Goal: Contribute content: Contribute content

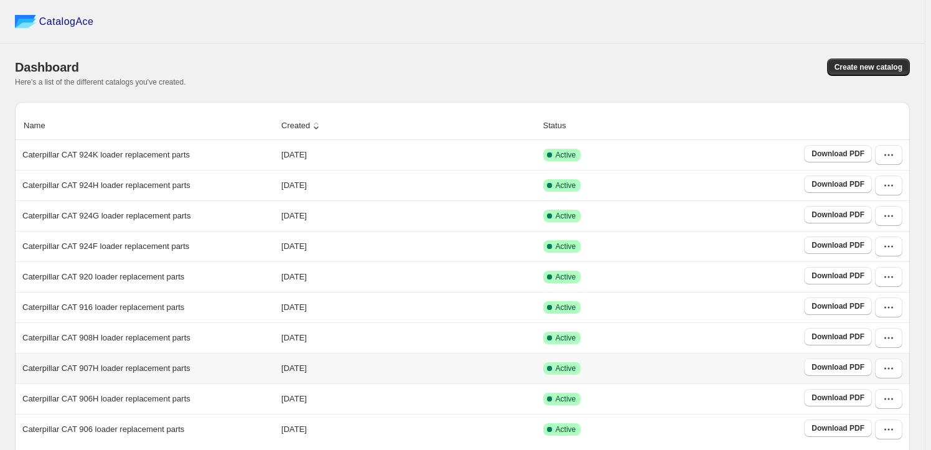
scroll to position [232, 0]
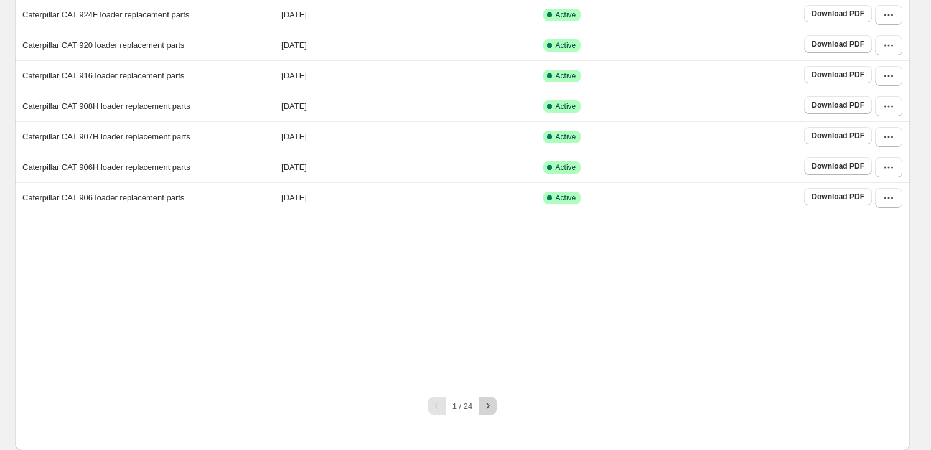
click at [485, 400] on icon "button" at bounding box center [488, 406] width 12 height 12
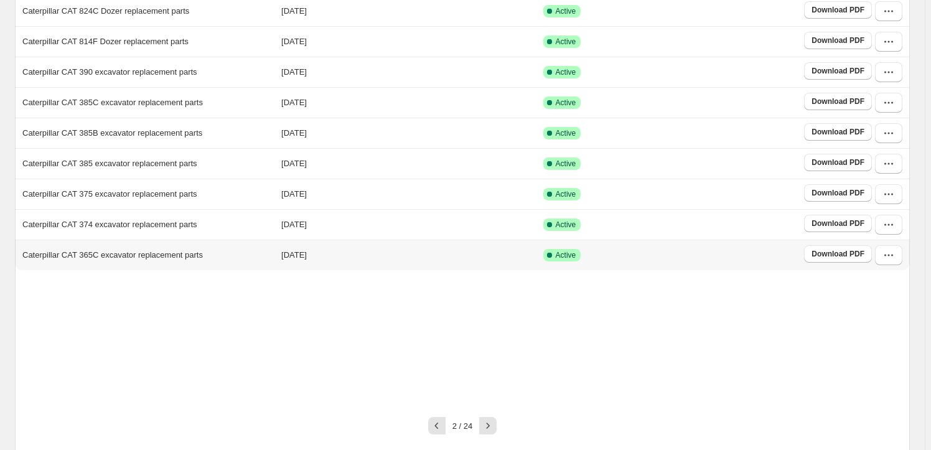
scroll to position [194, 0]
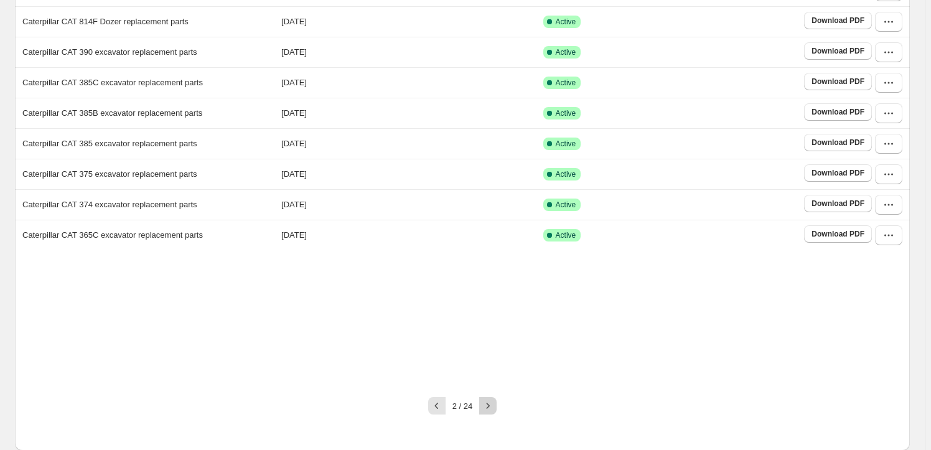
click at [497, 403] on button "button" at bounding box center [487, 405] width 17 height 17
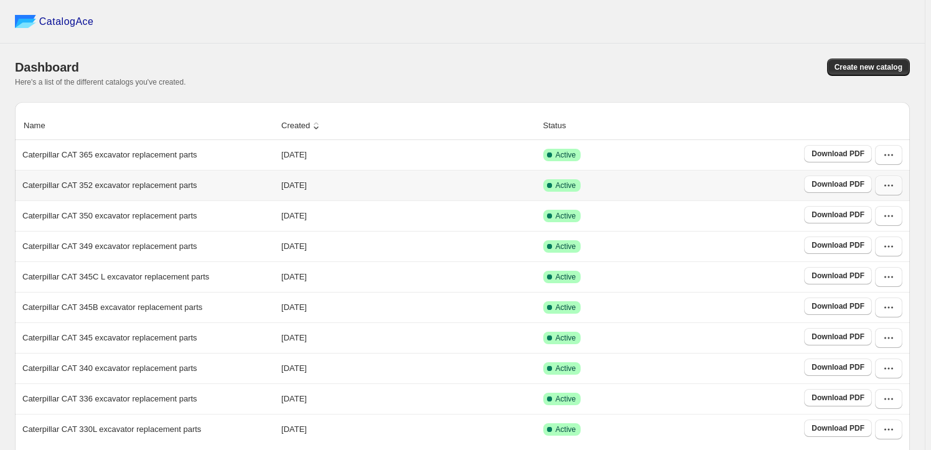
click at [886, 182] on button "button" at bounding box center [888, 186] width 27 height 20
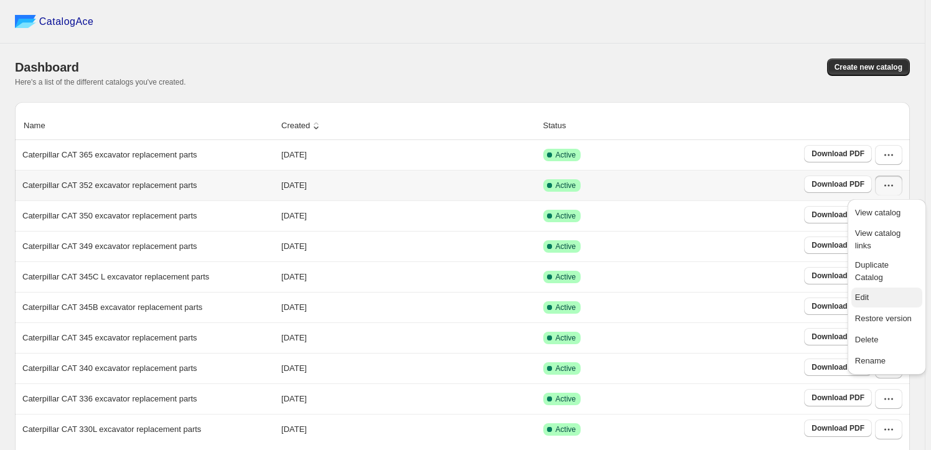
click at [867, 293] on span "Edit" at bounding box center [862, 297] width 14 height 9
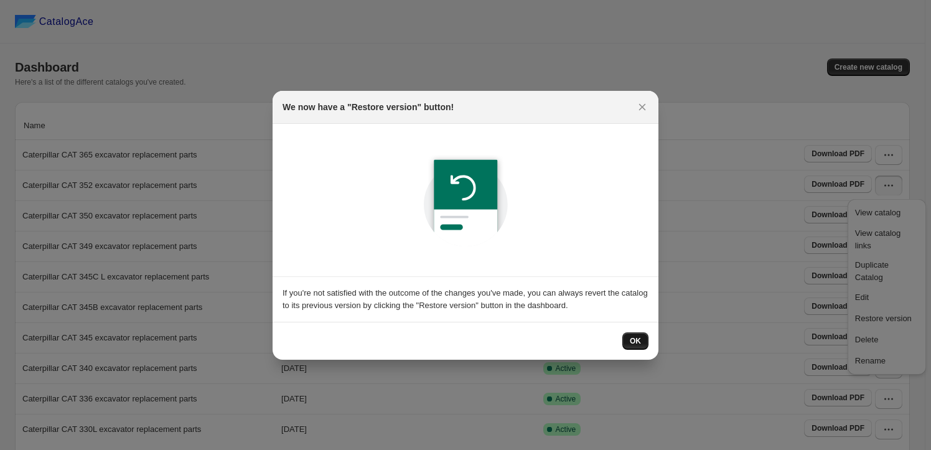
click at [630, 341] on span "OK" at bounding box center [635, 341] width 11 height 10
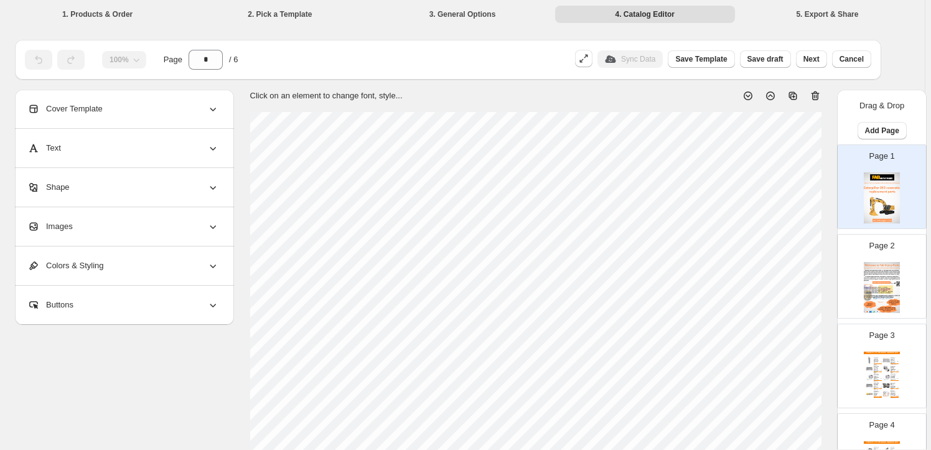
click at [118, 231] on div "Images" at bounding box center [123, 226] width 192 height 39
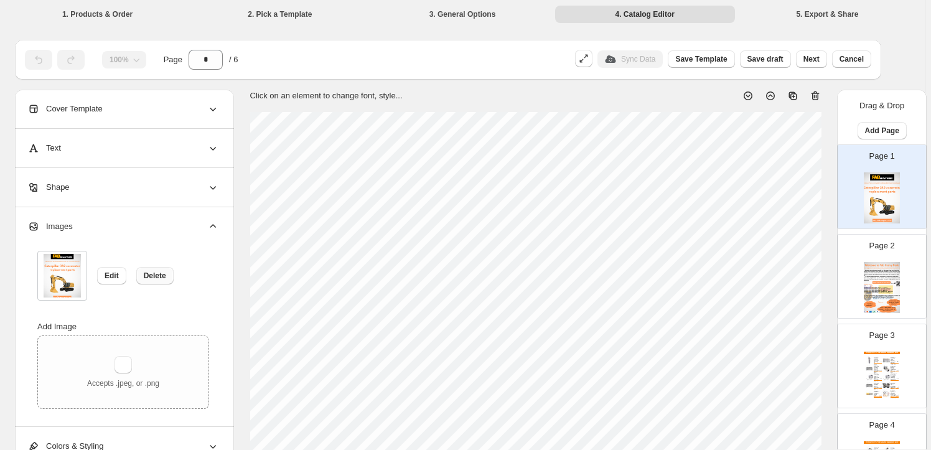
click at [149, 274] on span "Delete" at bounding box center [155, 276] width 22 height 10
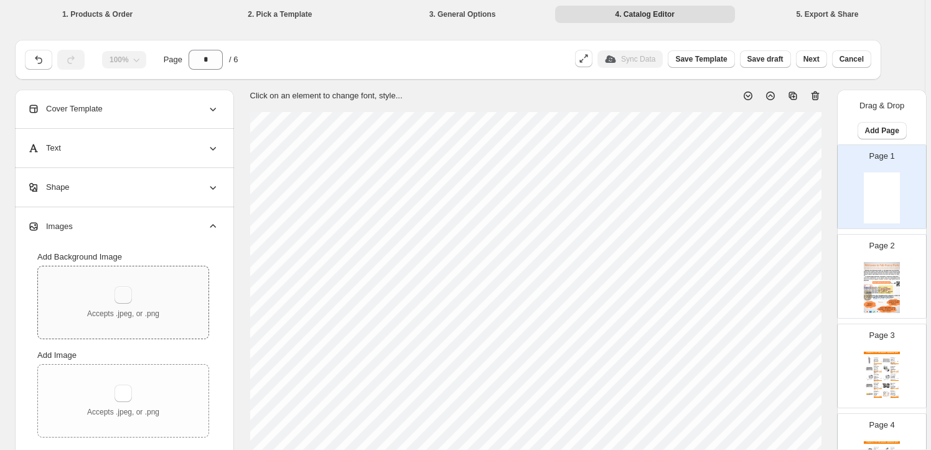
click at [131, 301] on button "button" at bounding box center [123, 294] width 17 height 17
type input "**********"
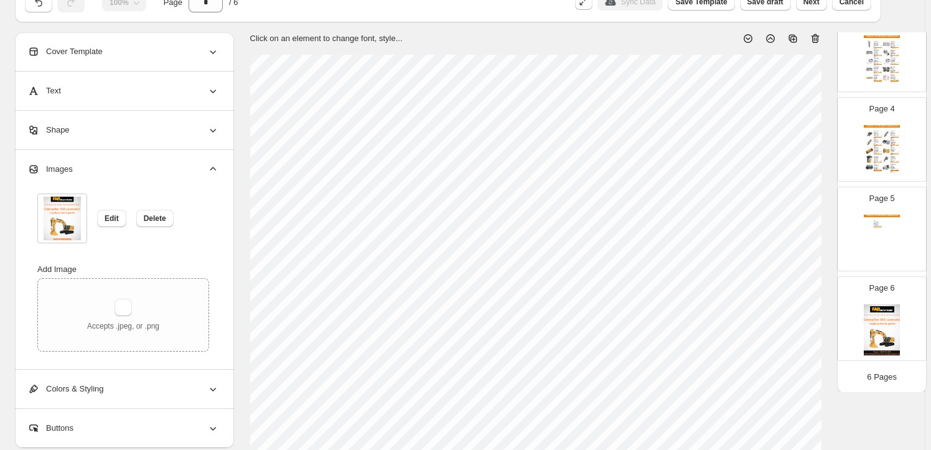
scroll to position [113, 0]
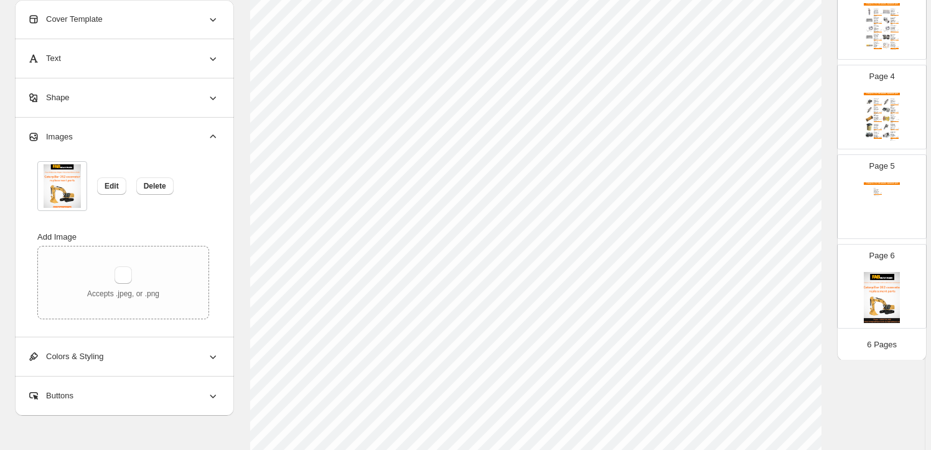
click at [878, 297] on img at bounding box center [882, 297] width 36 height 51
type input "*"
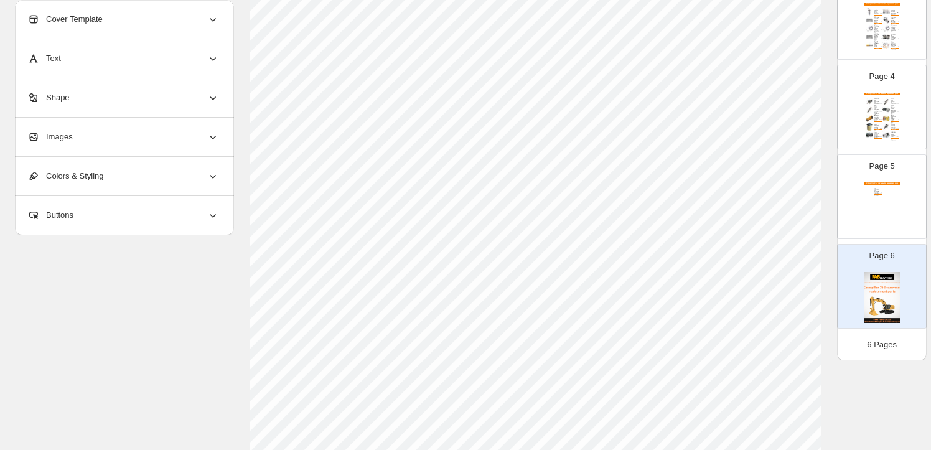
click at [164, 141] on div "Images" at bounding box center [123, 137] width 192 height 39
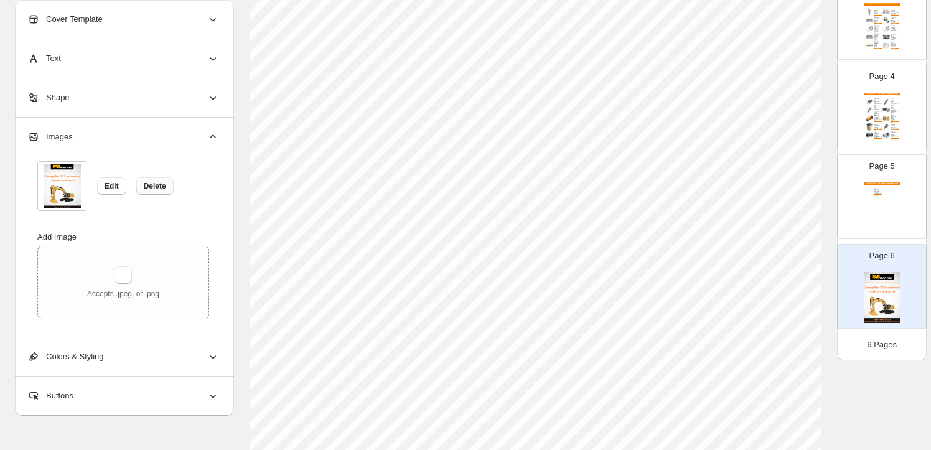
click at [154, 188] on span "Delete" at bounding box center [155, 186] width 22 height 10
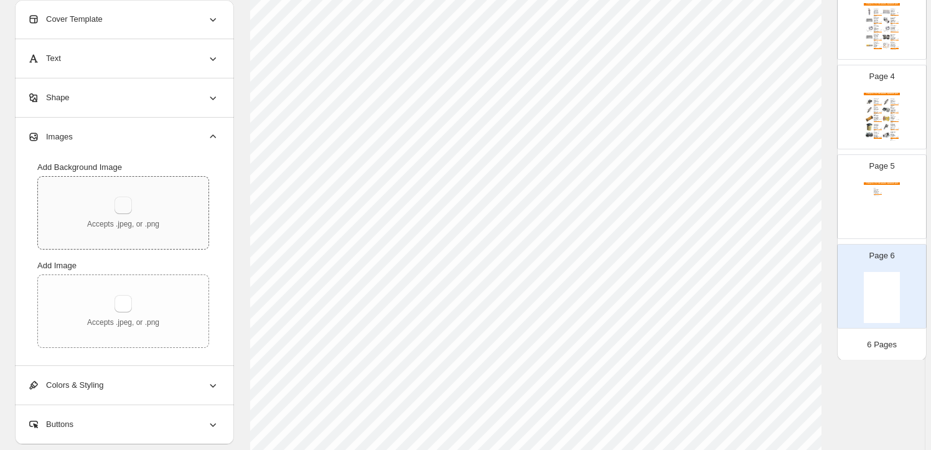
click at [132, 203] on button "button" at bounding box center [123, 205] width 17 height 17
type input "**********"
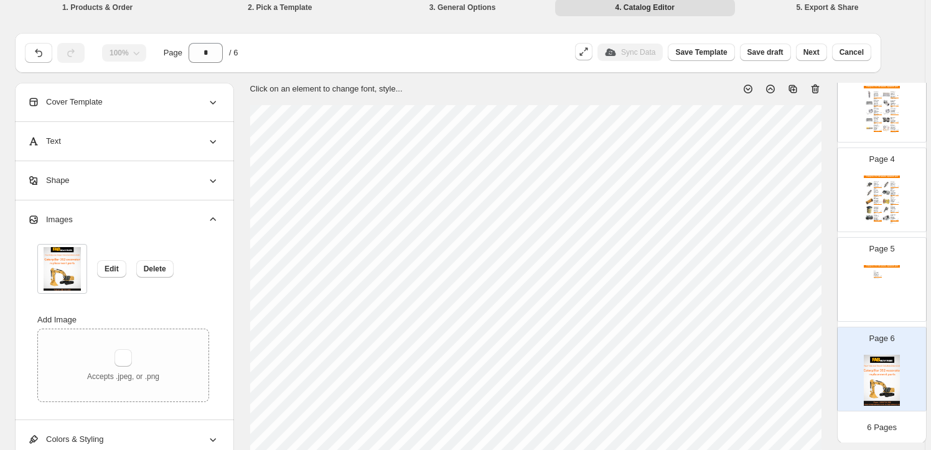
scroll to position [0, 0]
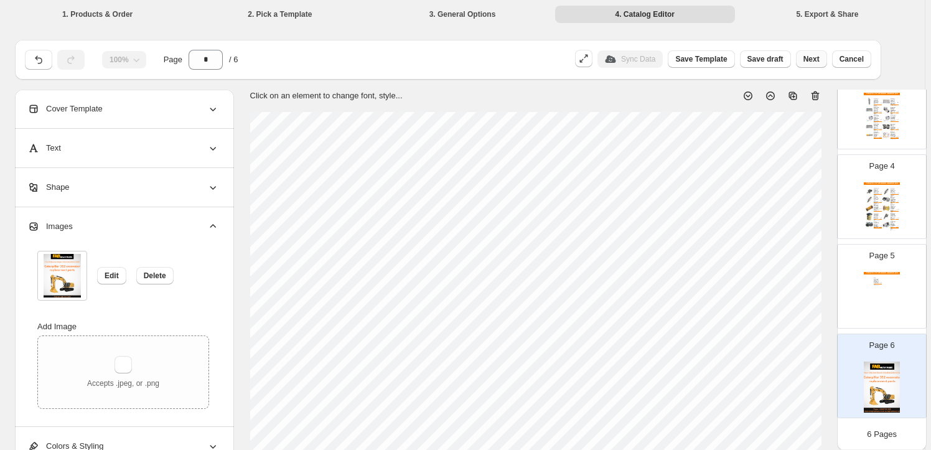
click at [820, 66] on button "Next" at bounding box center [811, 58] width 31 height 17
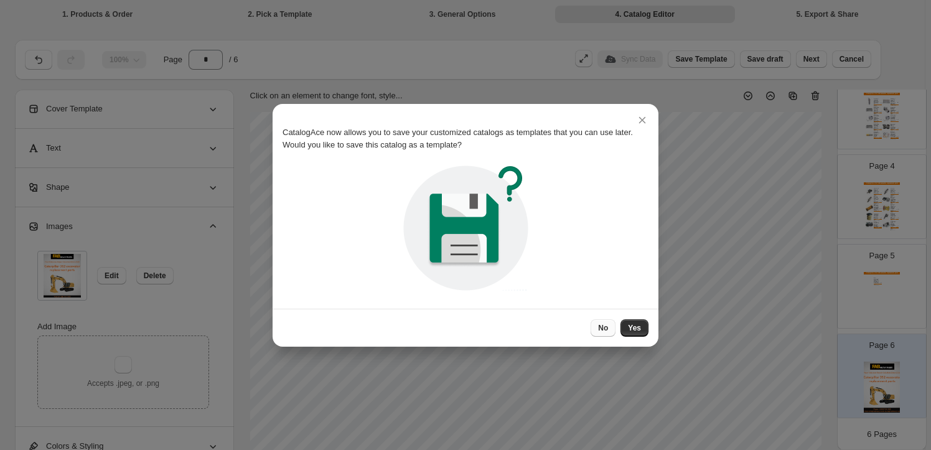
click at [603, 333] on button "No" at bounding box center [603, 327] width 25 height 17
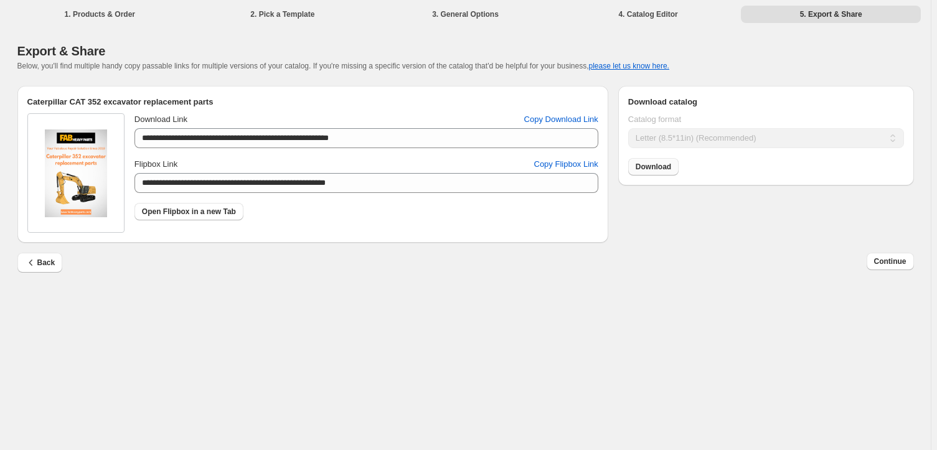
click at [655, 163] on span "Download" at bounding box center [652, 167] width 35 height 10
click at [894, 260] on span "Continue" at bounding box center [890, 261] width 32 height 10
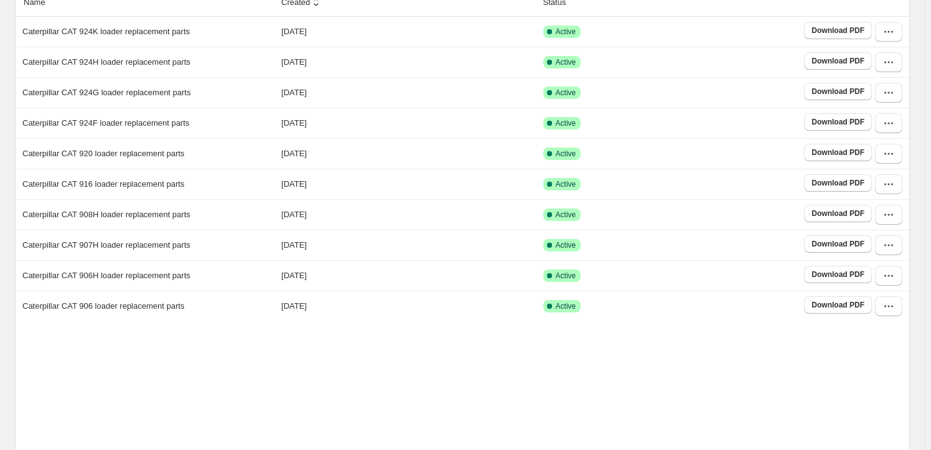
scroll to position [232, 0]
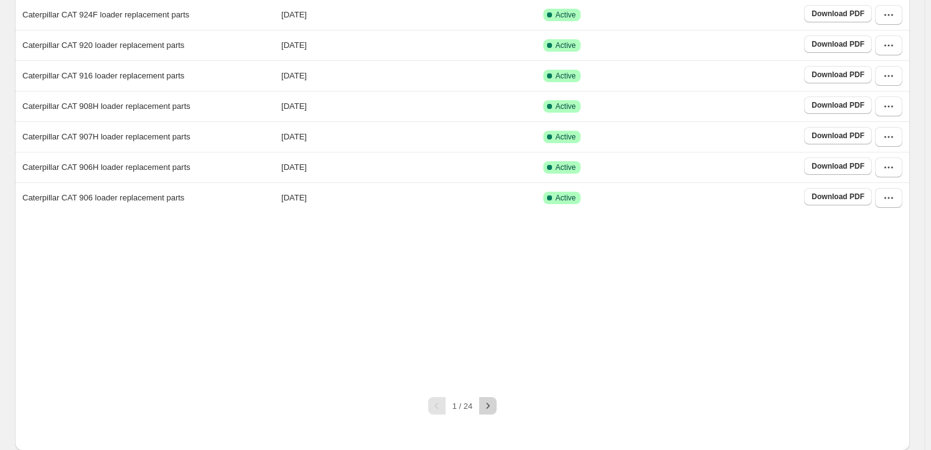
click at [493, 406] on icon "button" at bounding box center [488, 406] width 12 height 12
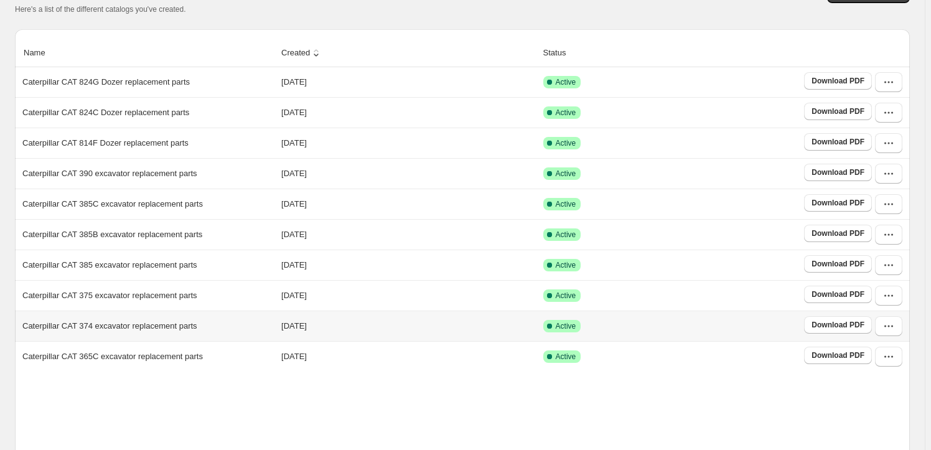
scroll to position [194, 0]
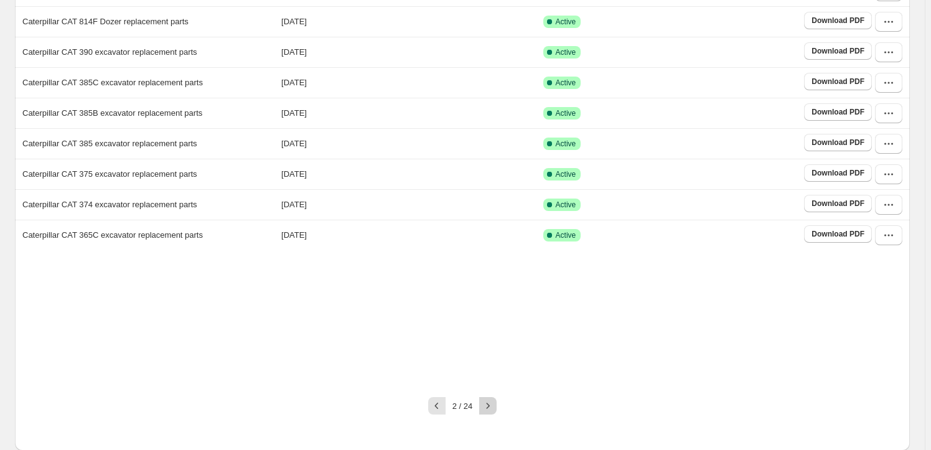
click at [485, 408] on icon "button" at bounding box center [488, 406] width 12 height 12
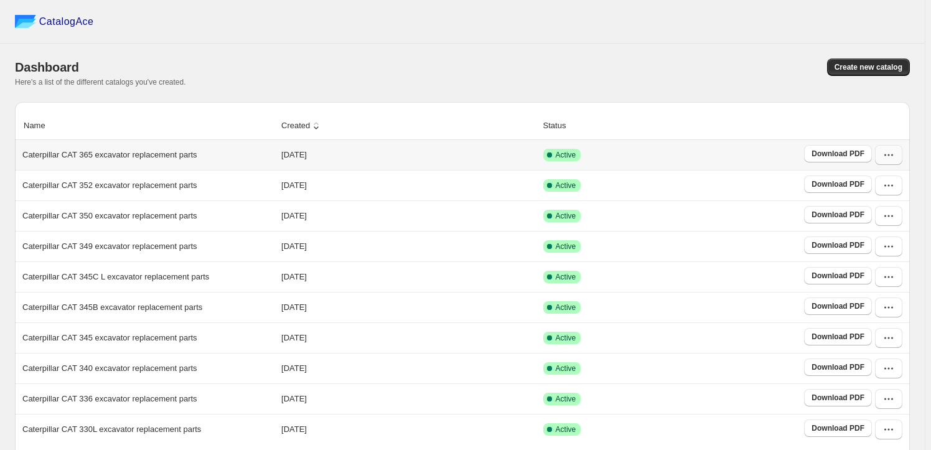
click at [894, 153] on icon "button" at bounding box center [889, 155] width 12 height 12
click at [873, 261] on span "Edit" at bounding box center [886, 267] width 63 height 12
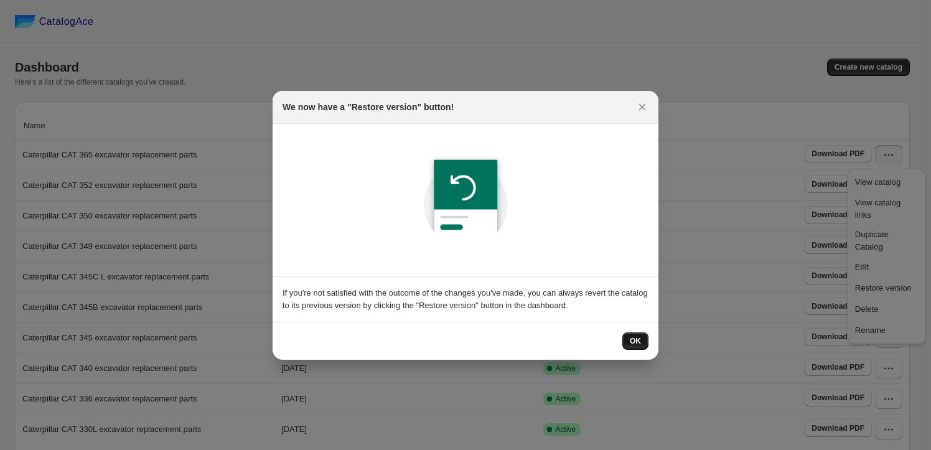
click at [640, 344] on span "OK" at bounding box center [635, 341] width 11 height 10
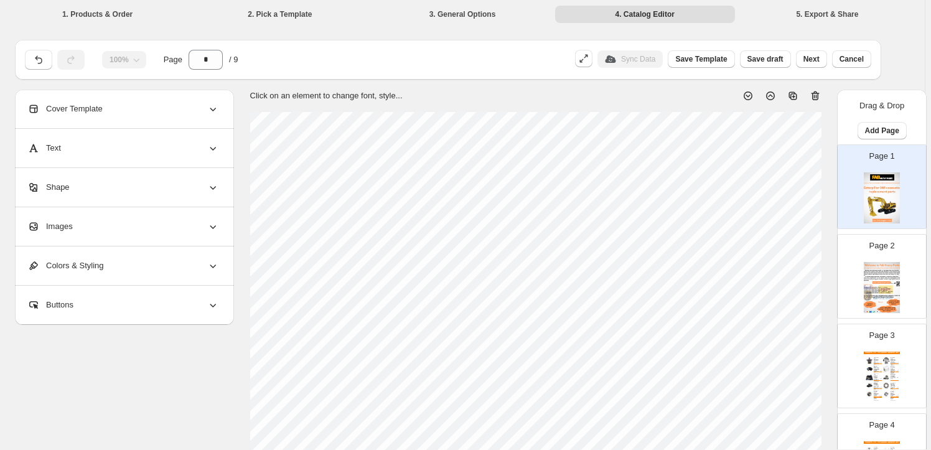
click at [134, 225] on div "Images" at bounding box center [123, 226] width 192 height 39
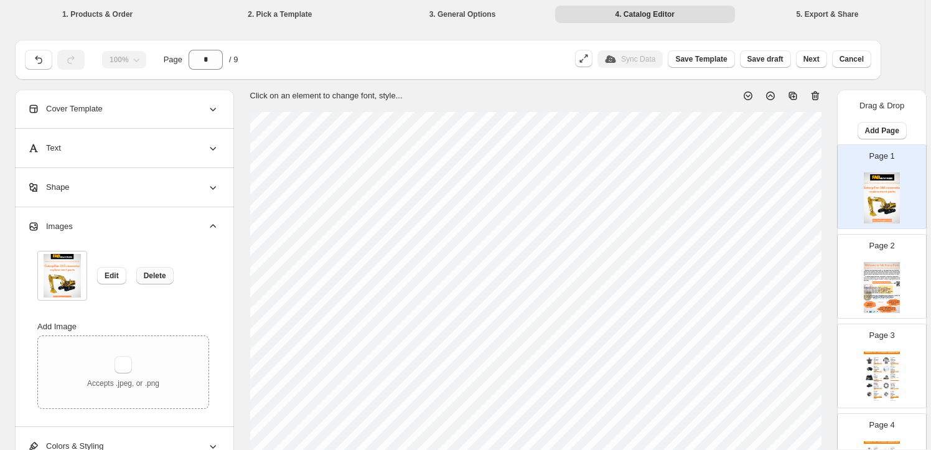
click at [152, 273] on span "Delete" at bounding box center [155, 276] width 22 height 10
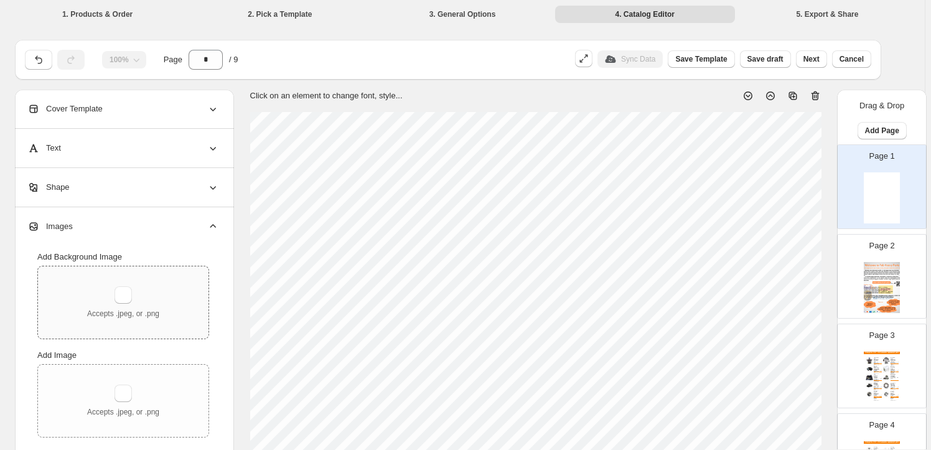
click at [135, 311] on p "Accepts .jpeg, or .png" at bounding box center [123, 314] width 72 height 10
type input "**********"
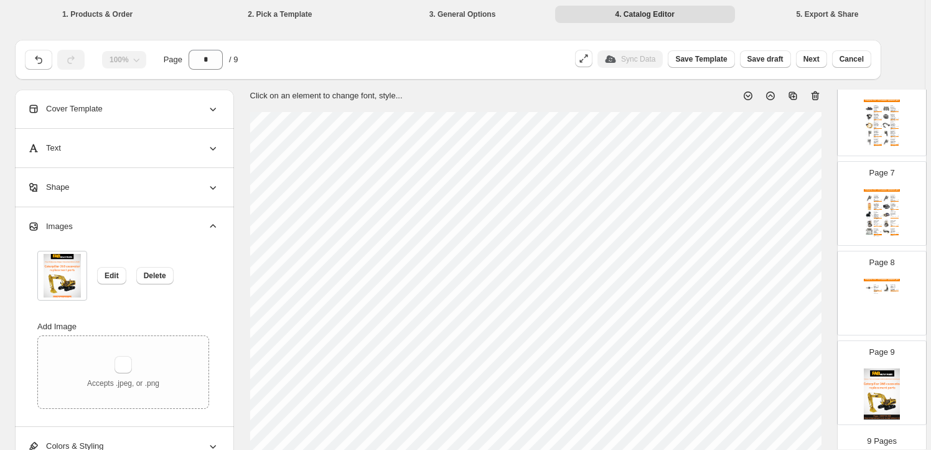
scroll to position [528, 0]
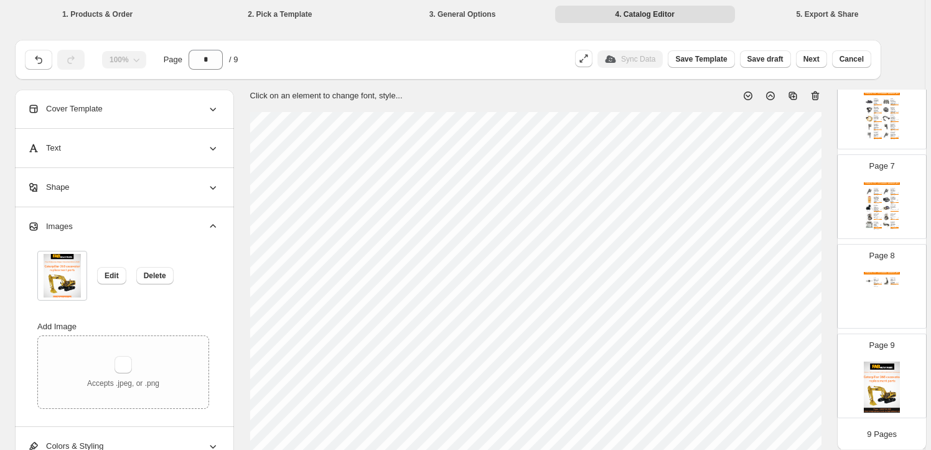
click at [866, 356] on div "Page 9" at bounding box center [877, 370] width 78 height 83
type input "*"
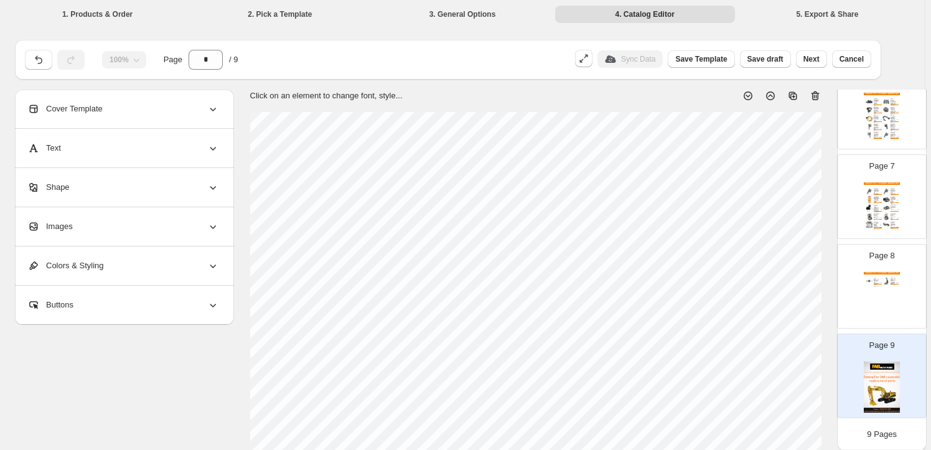
click at [165, 233] on div "Images" at bounding box center [123, 226] width 192 height 39
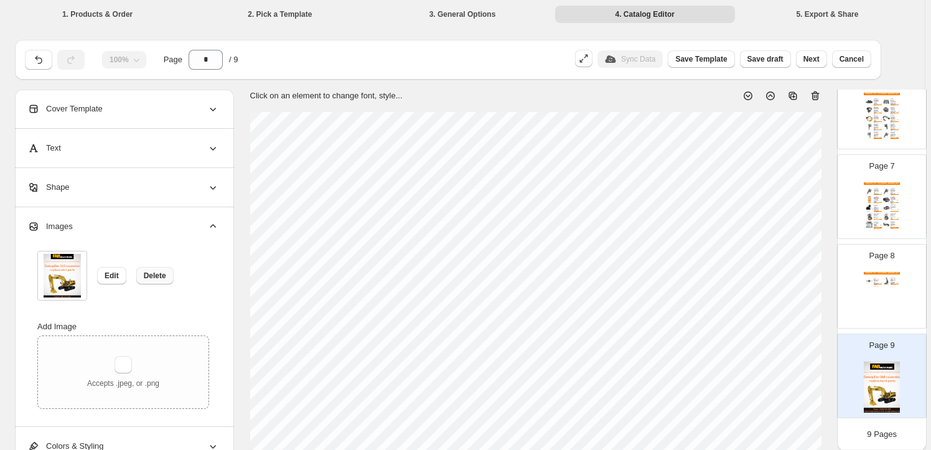
click at [155, 276] on span "Delete" at bounding box center [155, 276] width 22 height 10
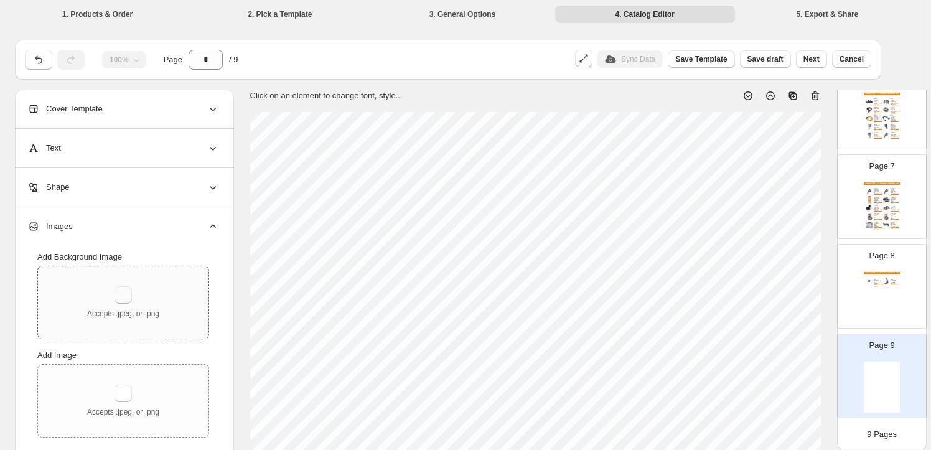
click at [132, 288] on button "button" at bounding box center [123, 294] width 17 height 17
type input "**********"
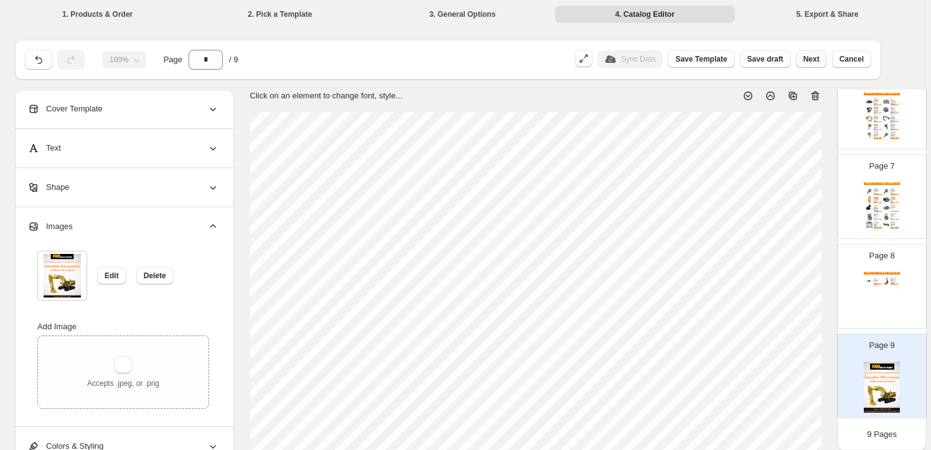
click at [814, 62] on span "Next" at bounding box center [811, 59] width 16 height 10
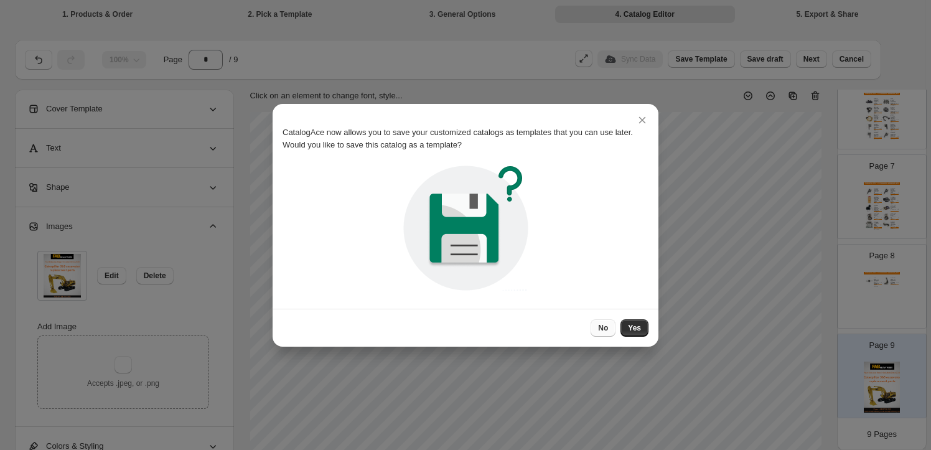
click at [605, 324] on span "No" at bounding box center [603, 328] width 10 height 10
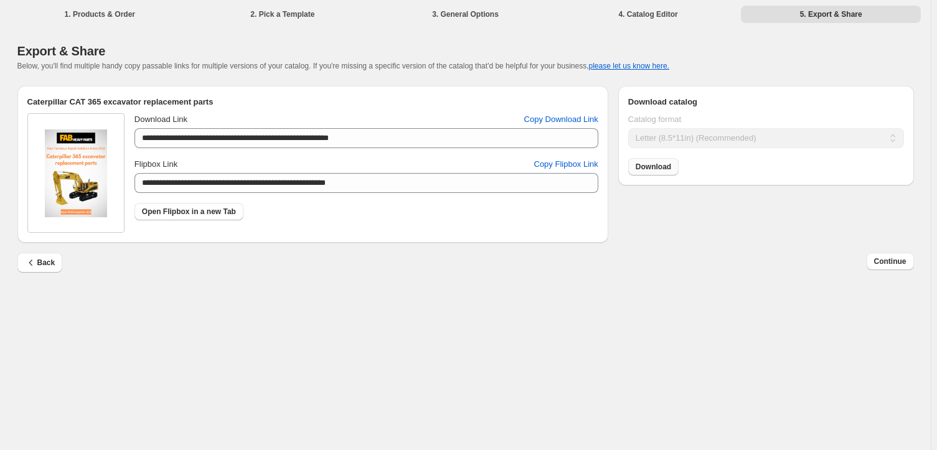
click at [656, 169] on span "Download" at bounding box center [652, 167] width 35 height 10
click at [901, 260] on span "Continue" at bounding box center [890, 261] width 32 height 10
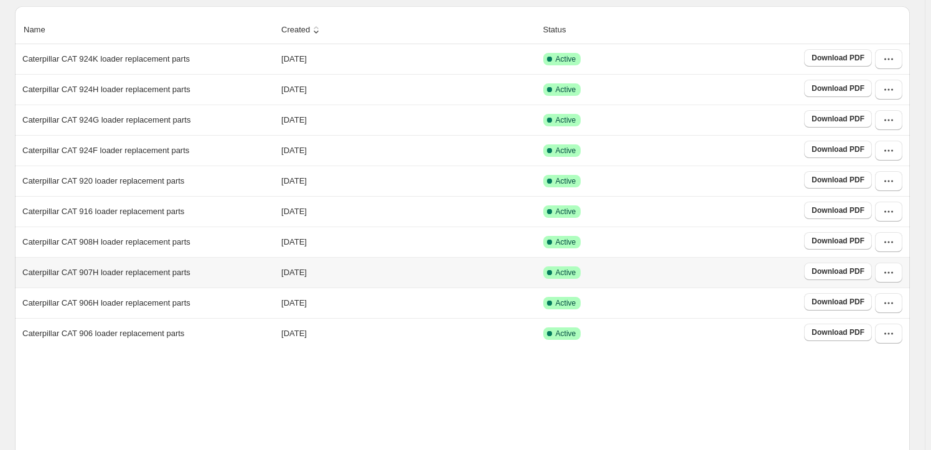
scroll to position [232, 0]
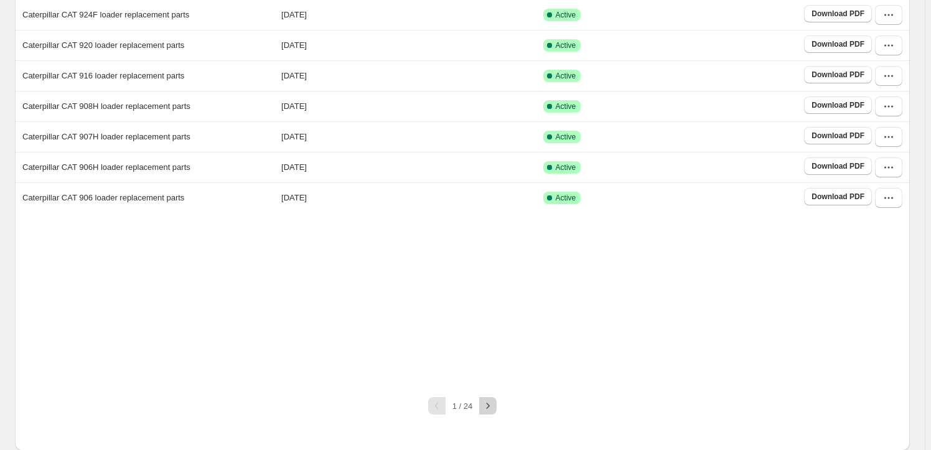
click at [494, 409] on icon "button" at bounding box center [488, 406] width 12 height 12
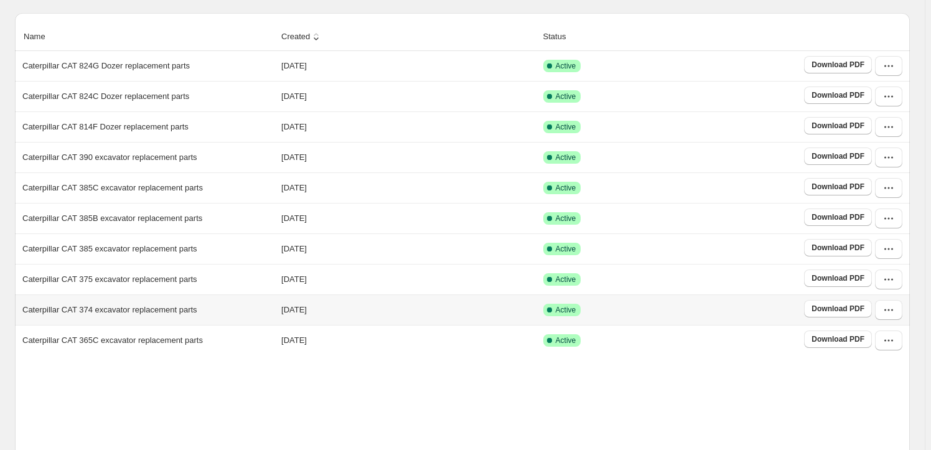
scroll to position [194, 0]
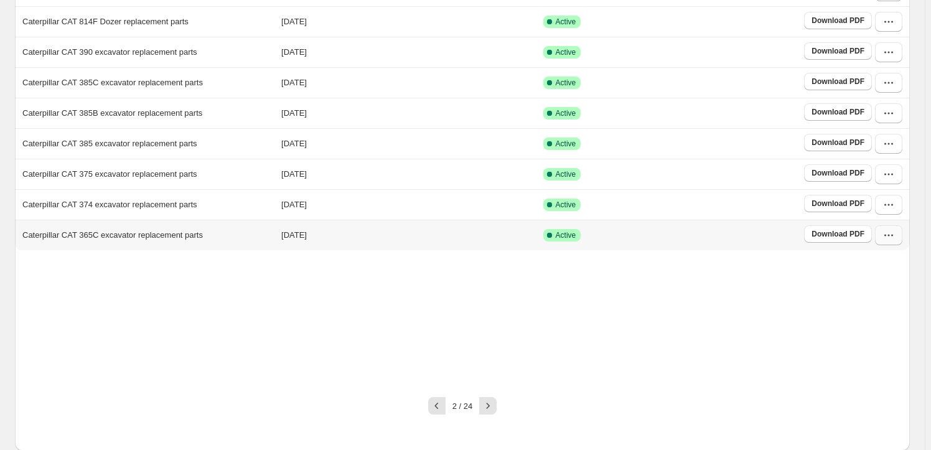
click at [895, 234] on icon "button" at bounding box center [889, 235] width 12 height 12
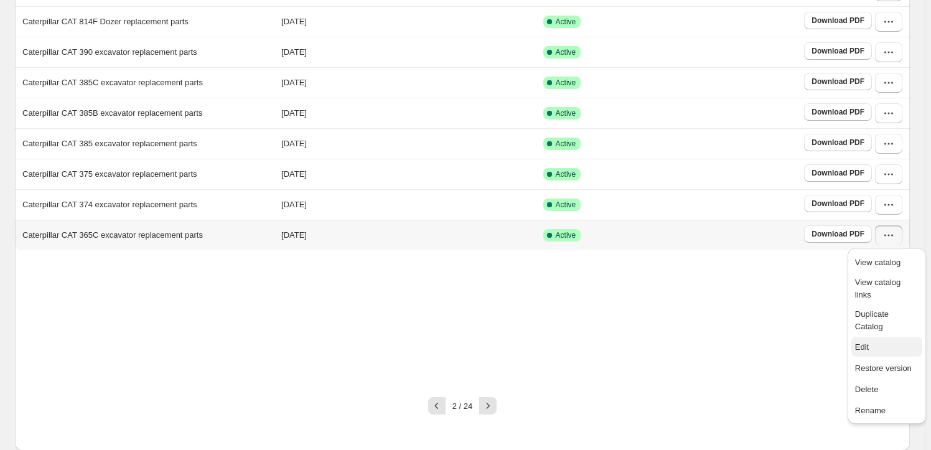
click at [893, 341] on span "Edit" at bounding box center [886, 347] width 63 height 12
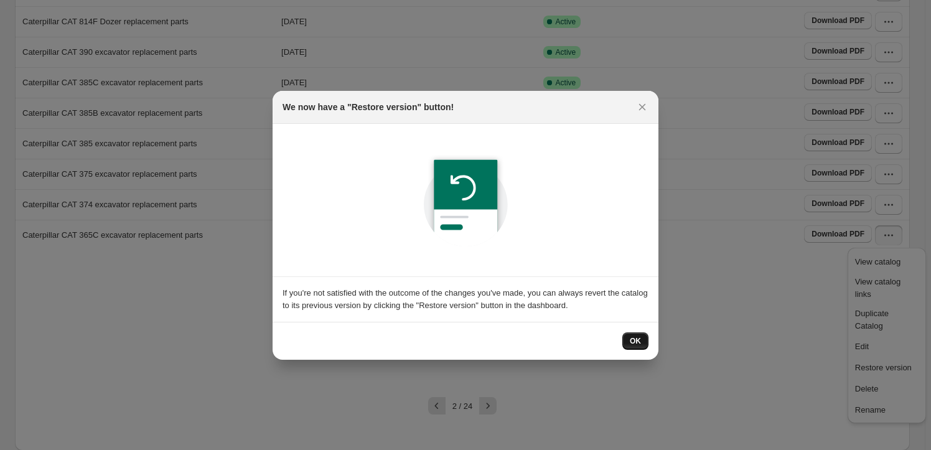
click at [637, 342] on span "OK" at bounding box center [635, 341] width 11 height 10
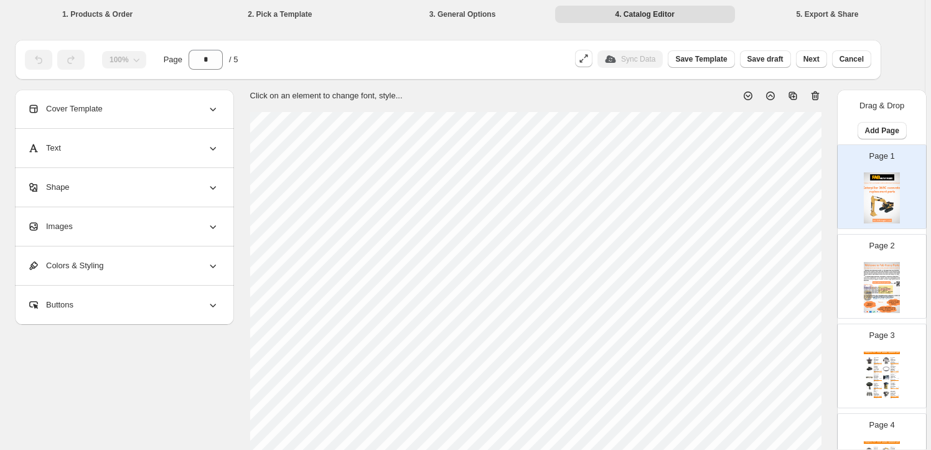
click at [122, 228] on div "Images" at bounding box center [123, 226] width 192 height 39
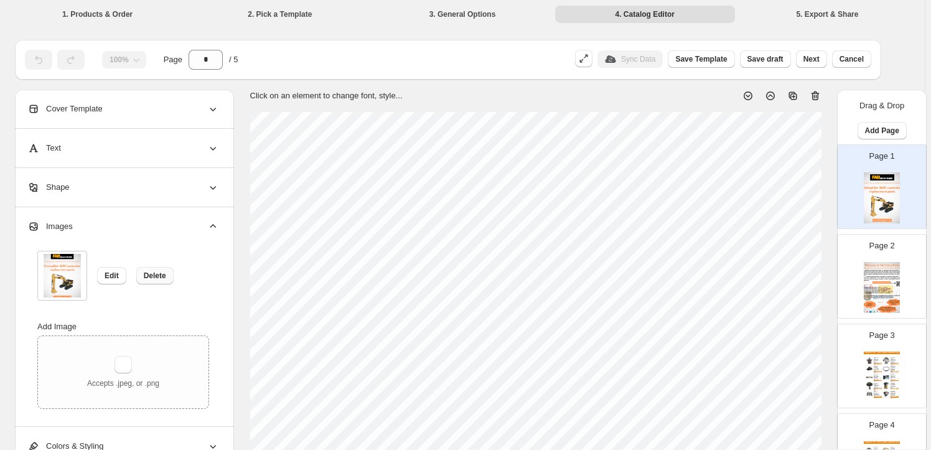
click at [168, 272] on button "Delete" at bounding box center [154, 275] width 37 height 17
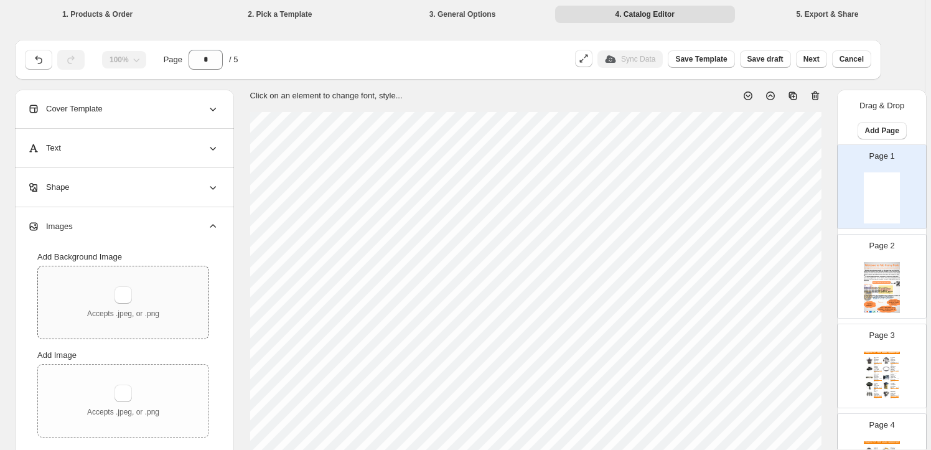
click at [131, 305] on div "Accepts .jpeg, or .png" at bounding box center [123, 302] width 72 height 32
type input "**********"
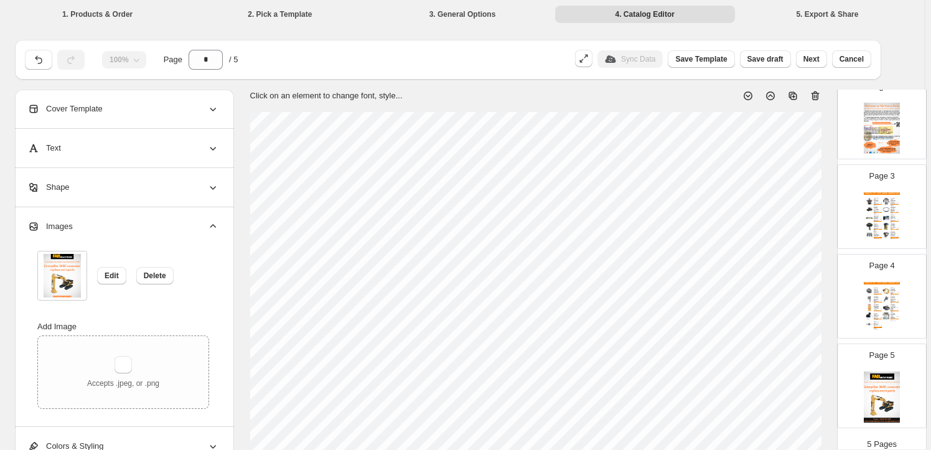
scroll to position [169, 0]
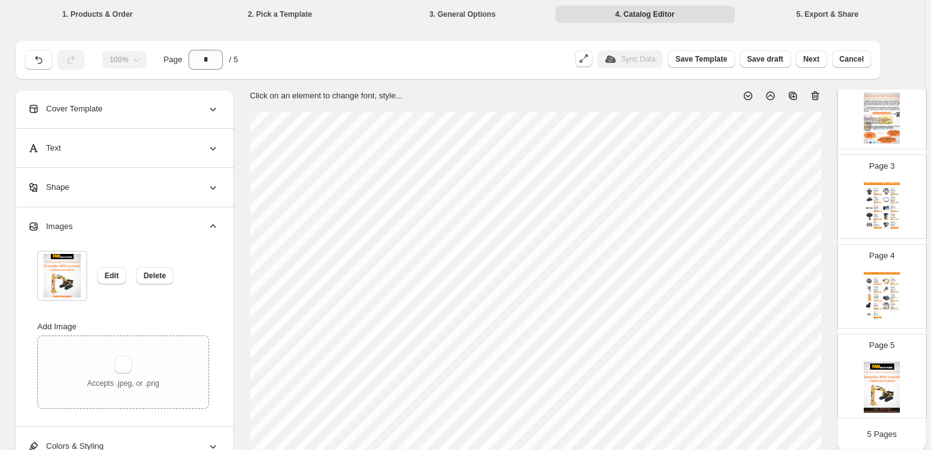
click at [860, 360] on div "Page 5" at bounding box center [877, 370] width 78 height 83
type input "*"
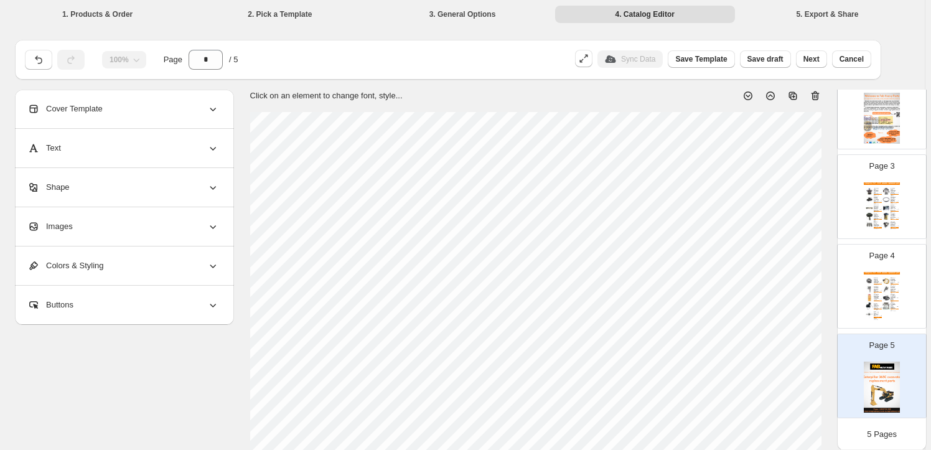
click at [118, 223] on div "Images" at bounding box center [123, 226] width 192 height 39
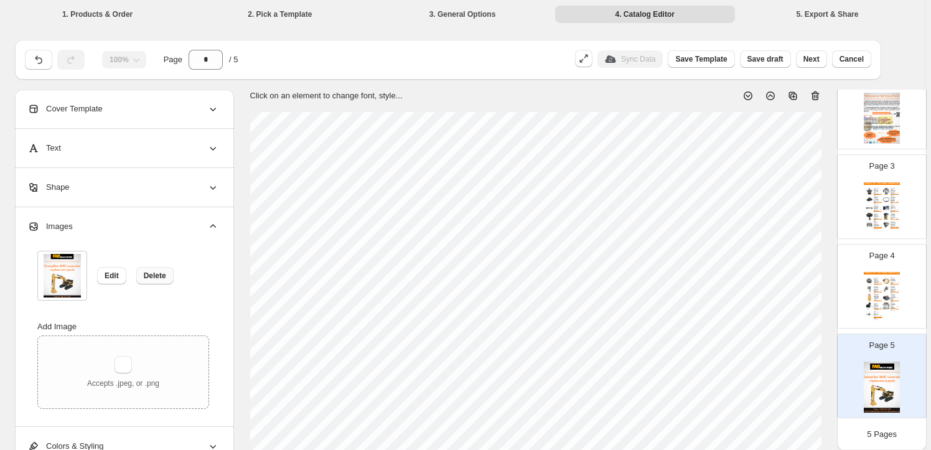
click at [162, 277] on span "Delete" at bounding box center [155, 276] width 22 height 10
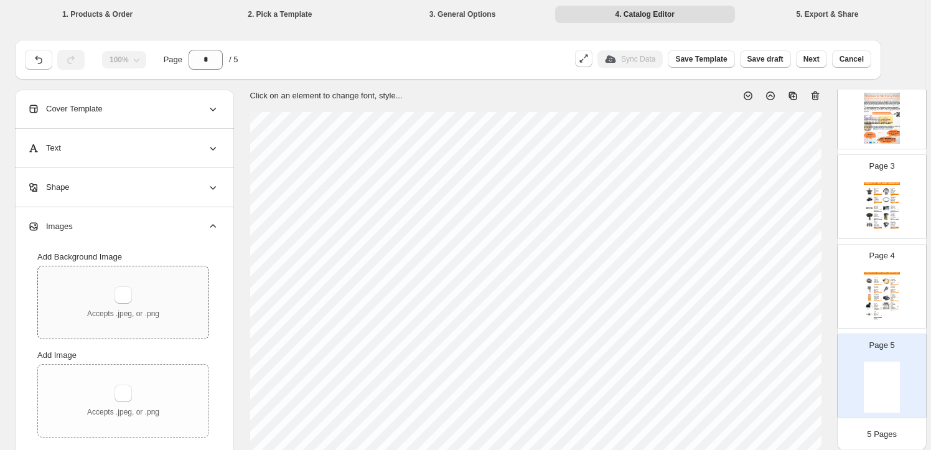
click at [134, 289] on div "Accepts .jpeg, or .png" at bounding box center [123, 302] width 72 height 32
type input "**********"
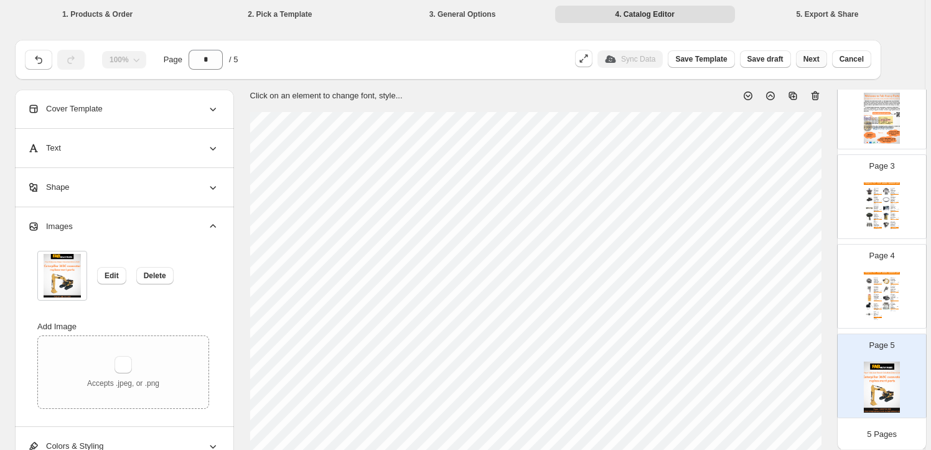
click at [823, 64] on button "Next" at bounding box center [811, 58] width 31 height 17
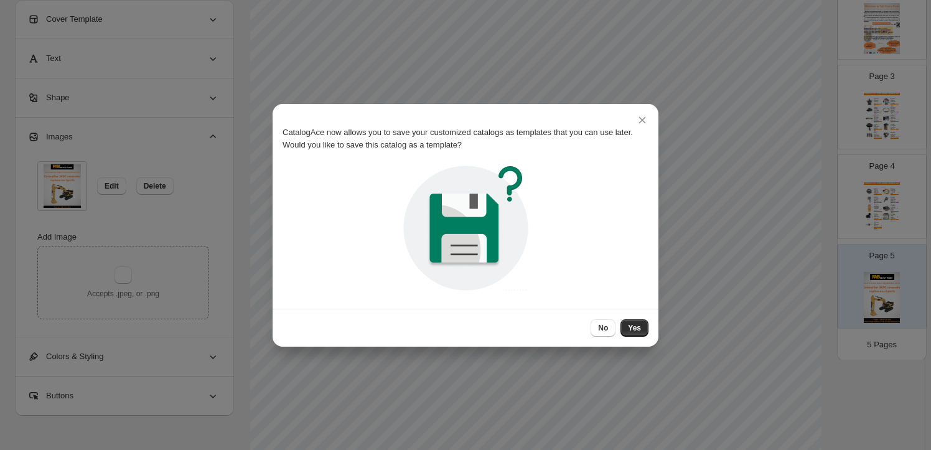
scroll to position [0, 0]
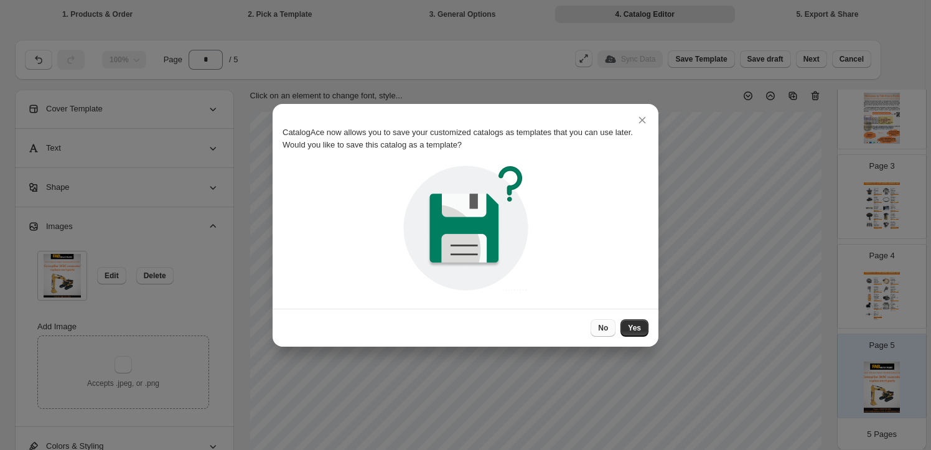
click at [607, 327] on span "No" at bounding box center [603, 328] width 10 height 10
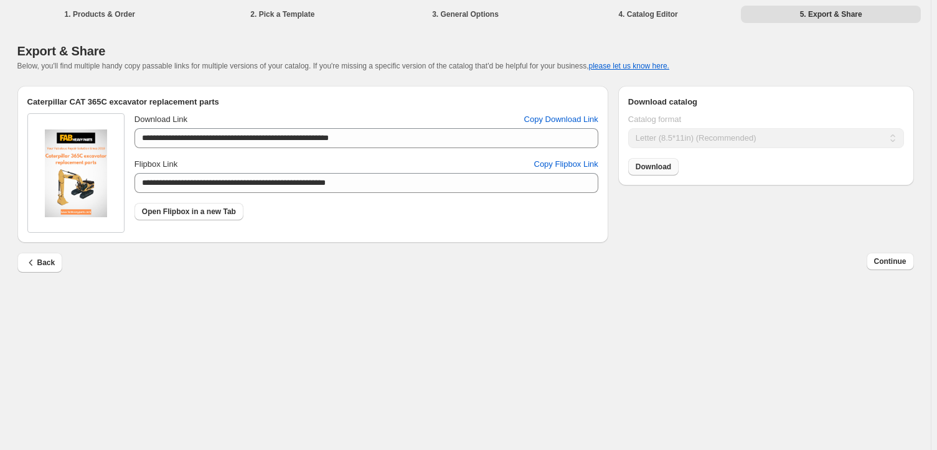
click at [660, 174] on link "Download" at bounding box center [653, 166] width 50 height 17
click at [874, 258] on button "Continue" at bounding box center [889, 261] width 47 height 17
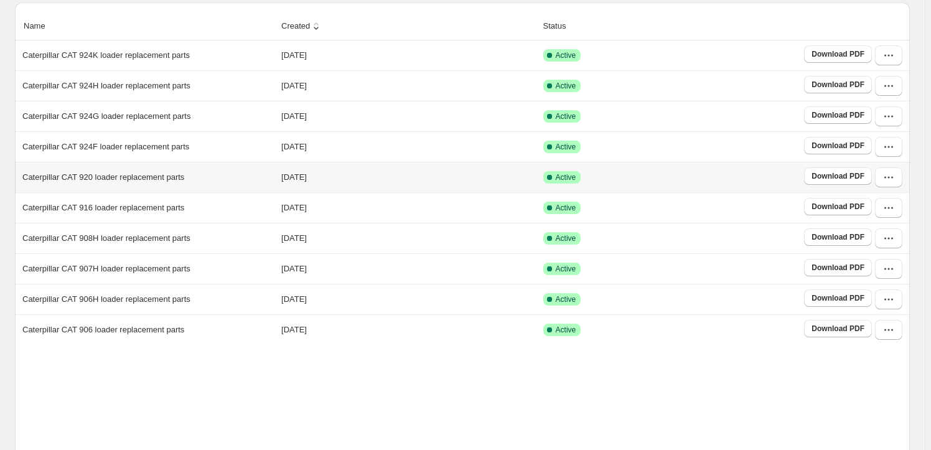
scroll to position [232, 0]
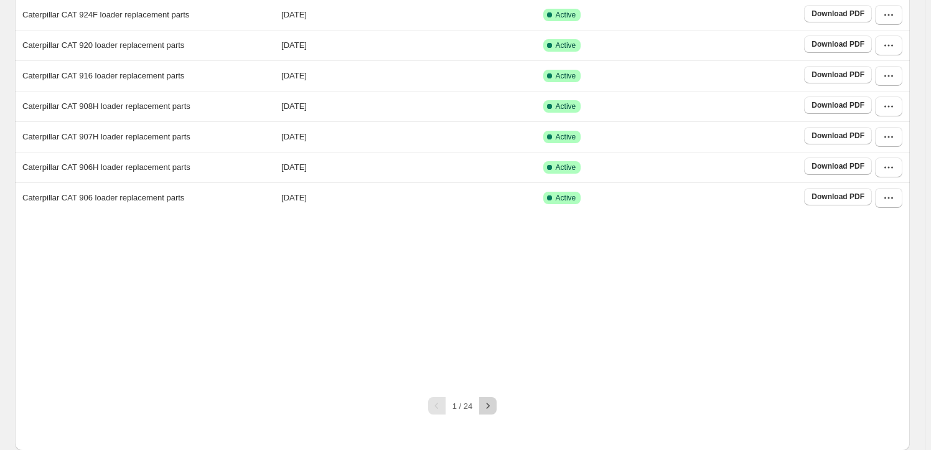
click at [494, 403] on icon "button" at bounding box center [488, 406] width 12 height 12
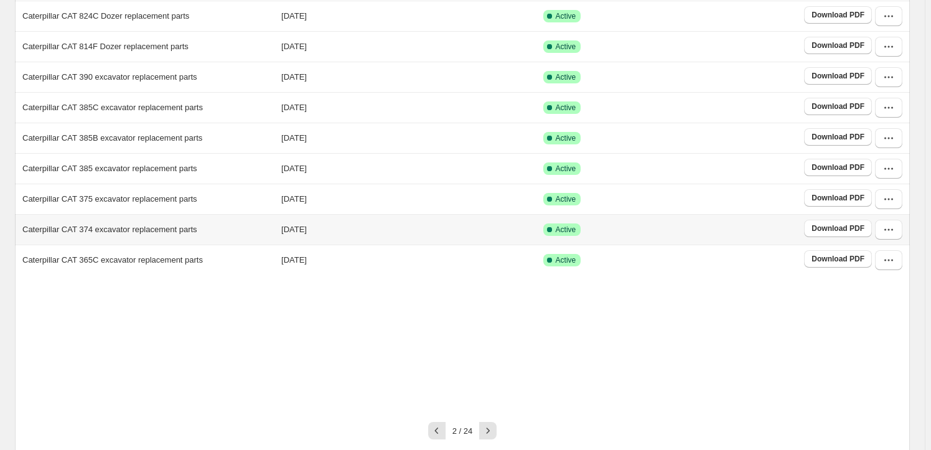
scroll to position [194, 0]
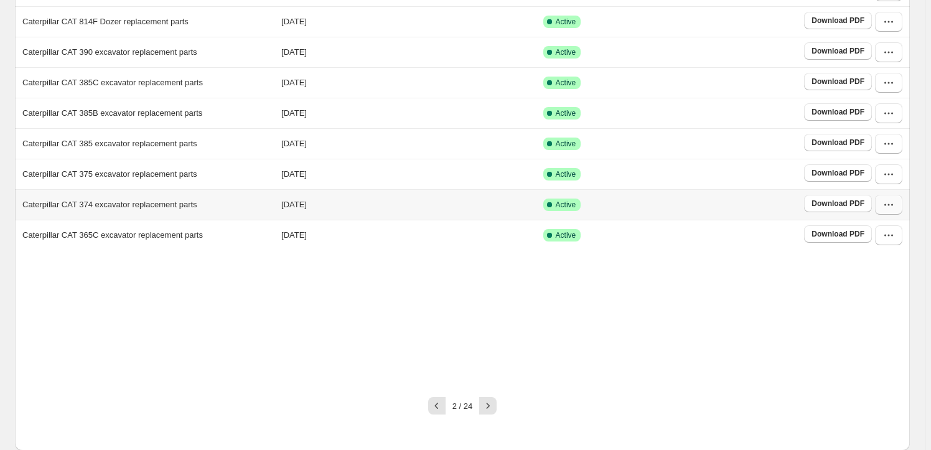
click at [889, 204] on icon "button" at bounding box center [889, 205] width 12 height 12
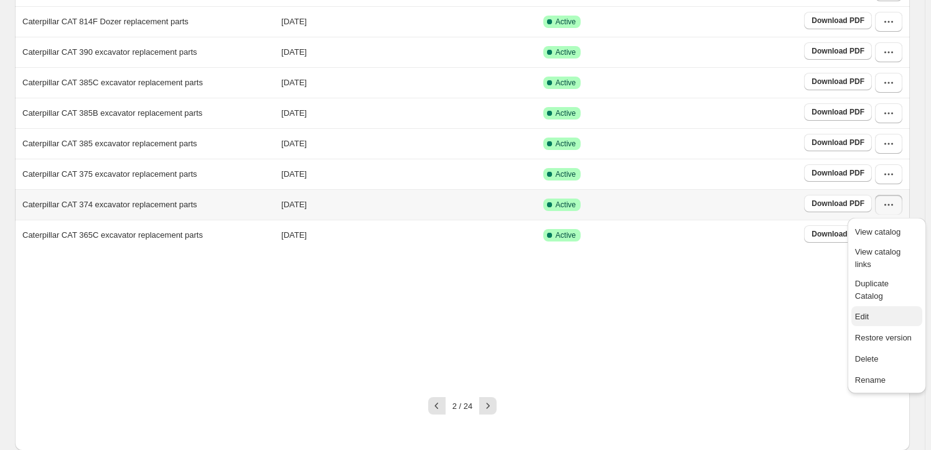
click at [879, 311] on span "Edit" at bounding box center [886, 317] width 63 height 12
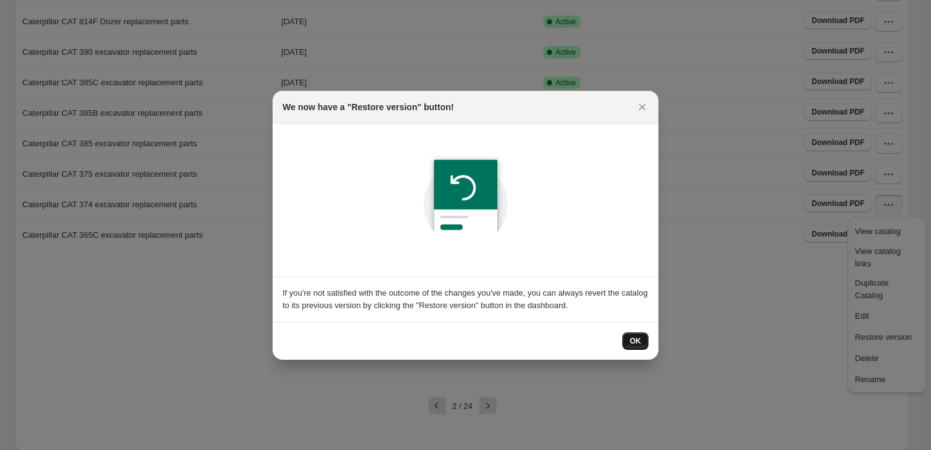
click at [634, 340] on span "OK" at bounding box center [635, 341] width 11 height 10
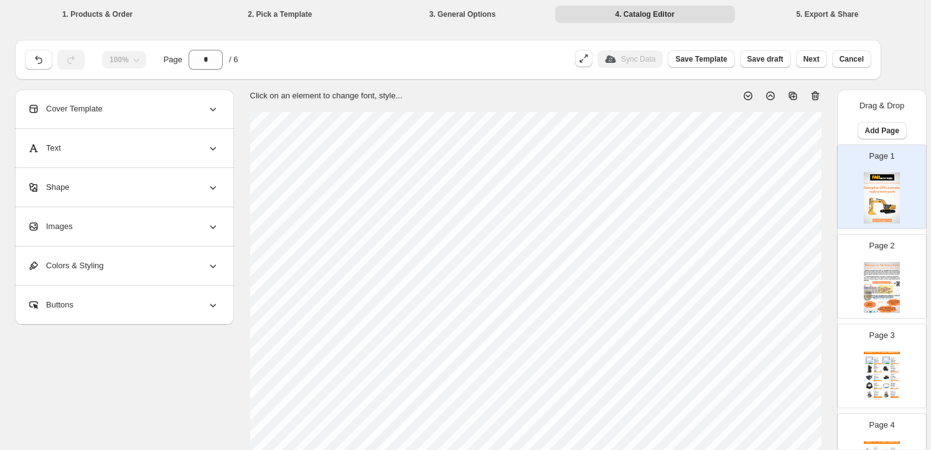
click at [108, 230] on div "Images" at bounding box center [123, 226] width 192 height 39
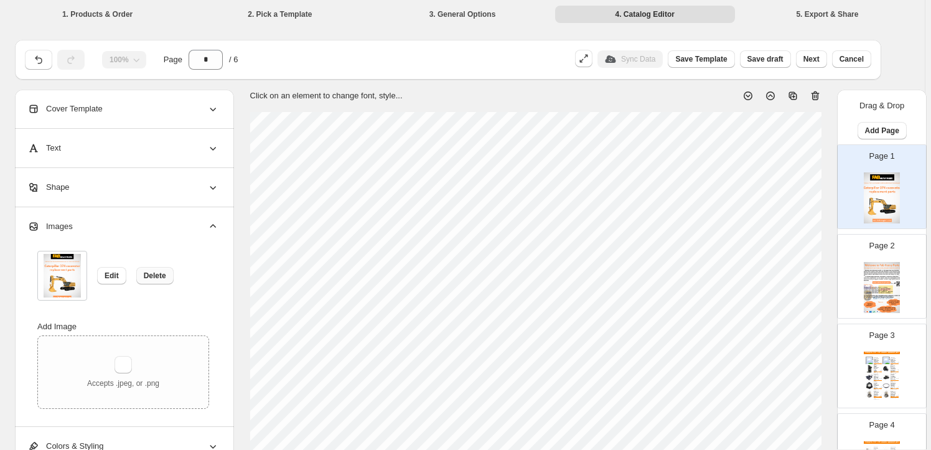
click at [154, 278] on span "Delete" at bounding box center [155, 276] width 22 height 10
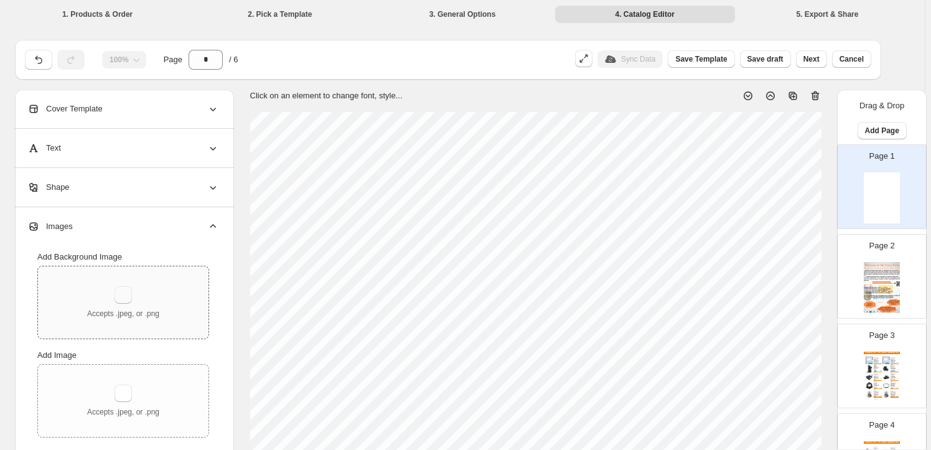
click at [128, 296] on button "button" at bounding box center [123, 294] width 17 height 17
type input "**********"
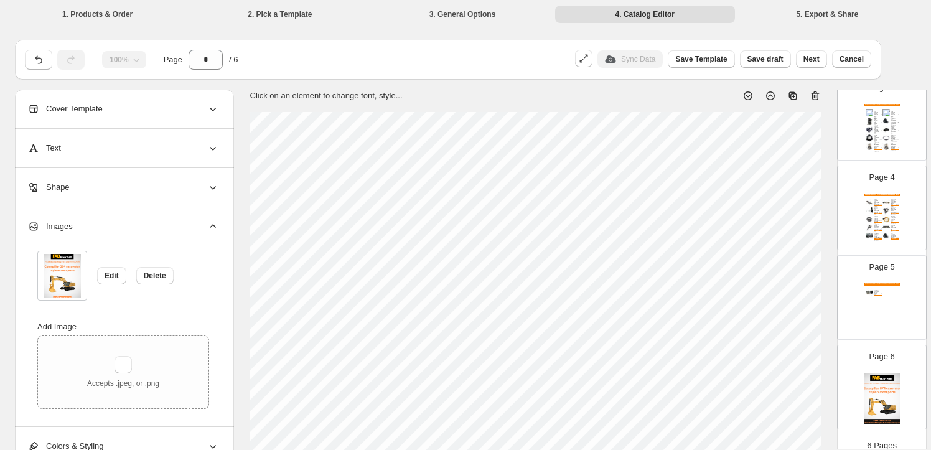
scroll to position [259, 0]
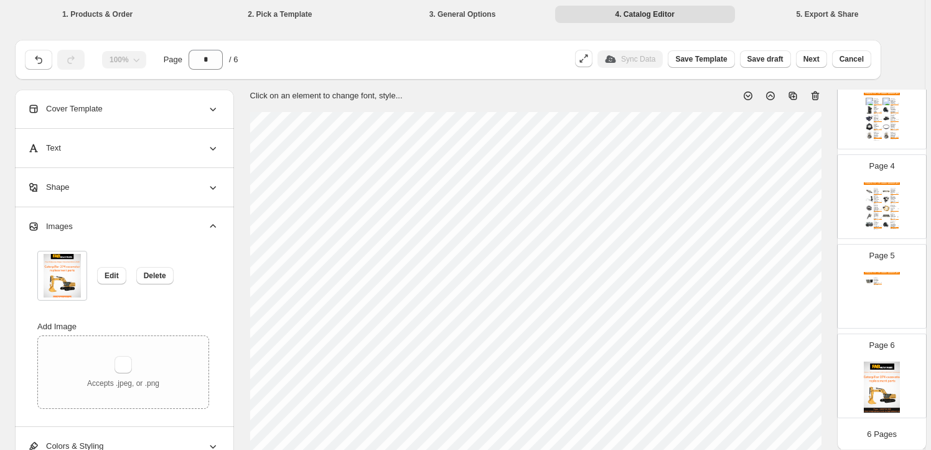
click at [875, 384] on img at bounding box center [882, 387] width 36 height 51
type input "*"
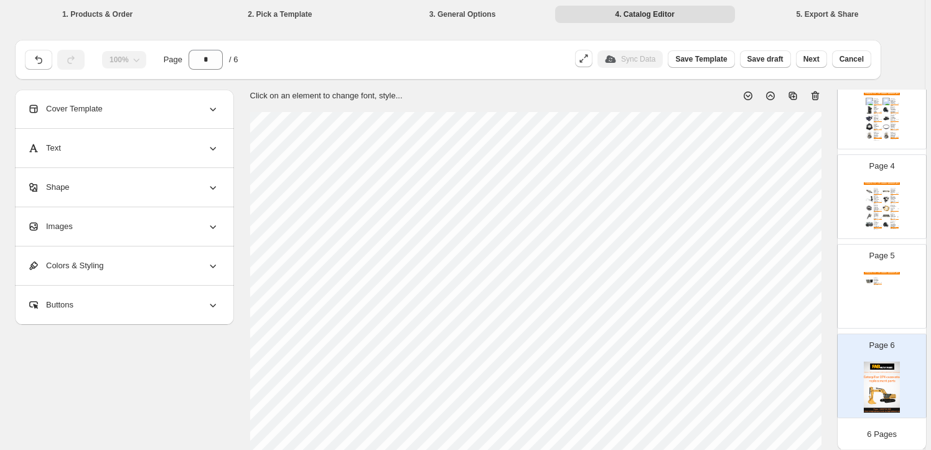
click at [177, 229] on div "Images" at bounding box center [123, 226] width 192 height 39
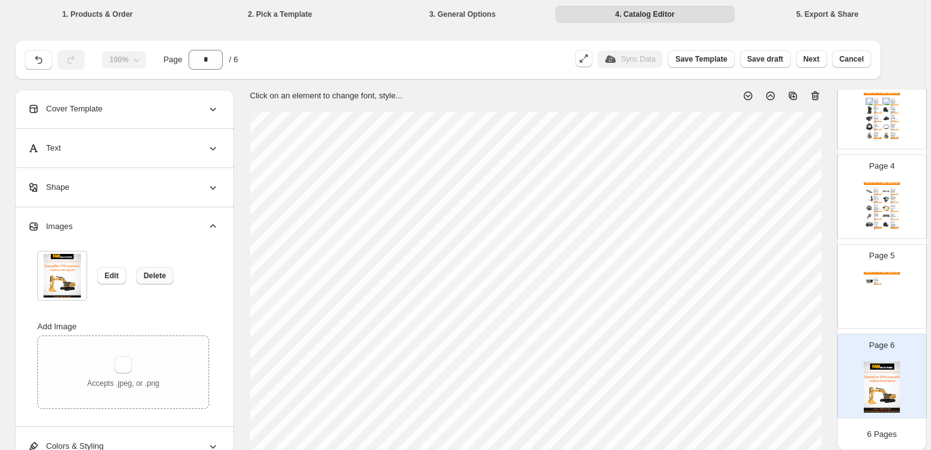
click at [154, 281] on button "Delete" at bounding box center [154, 275] width 37 height 17
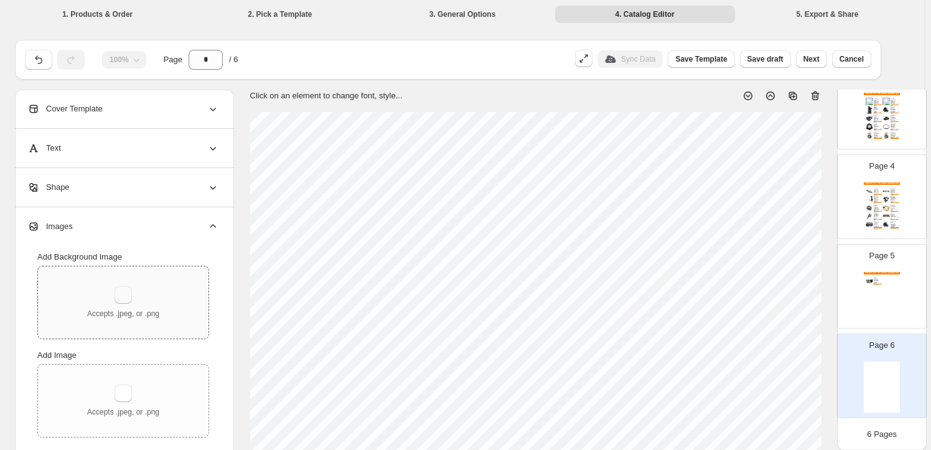
click at [132, 294] on button "button" at bounding box center [123, 294] width 17 height 17
type input "**********"
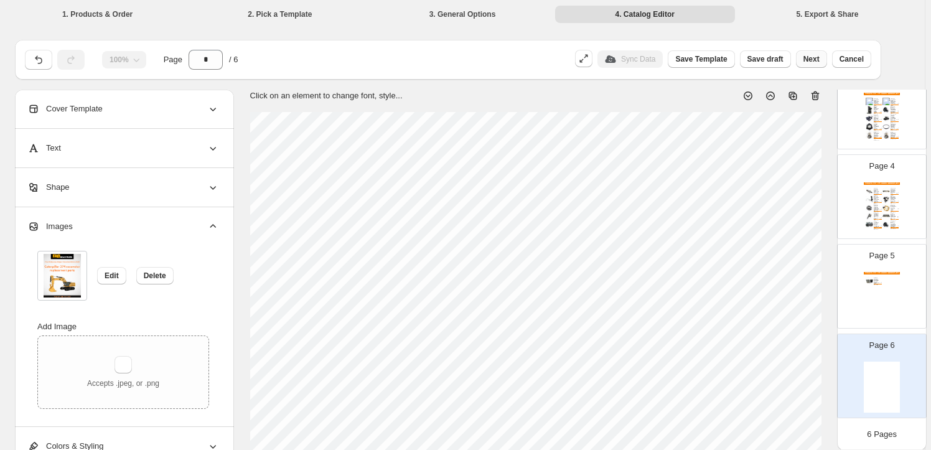
click at [815, 62] on span "Next" at bounding box center [811, 59] width 16 height 10
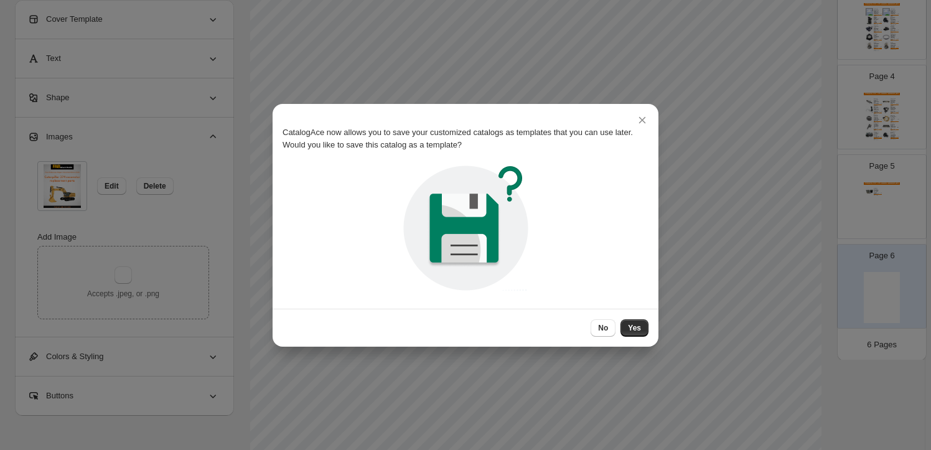
scroll to position [0, 0]
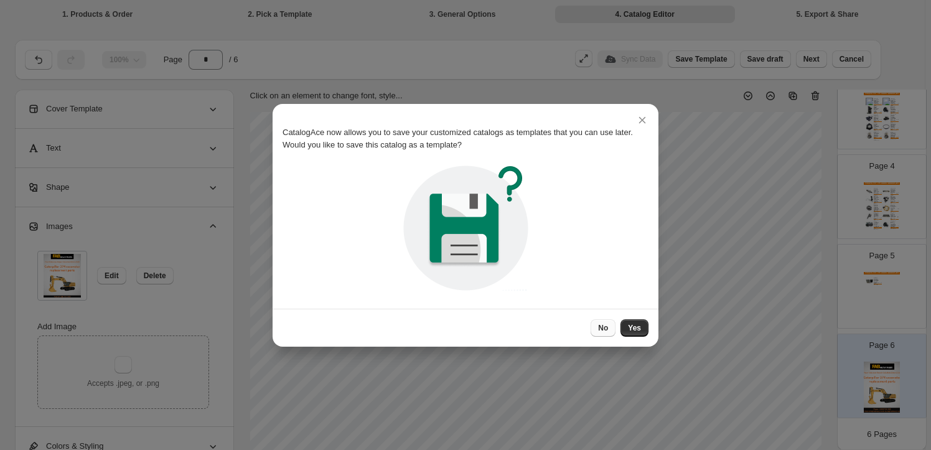
click at [603, 330] on span "No" at bounding box center [603, 328] width 10 height 10
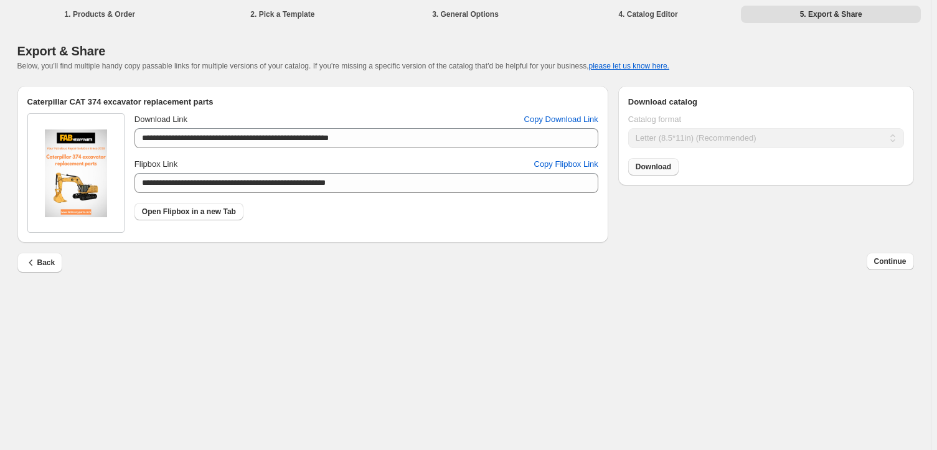
click at [667, 164] on span "Download" at bounding box center [652, 167] width 35 height 10
click at [893, 256] on button "Continue" at bounding box center [889, 261] width 47 height 17
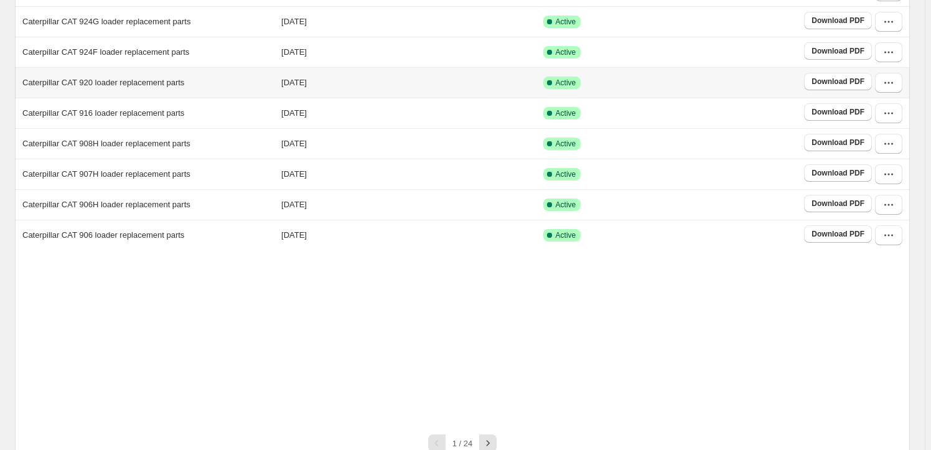
scroll to position [232, 0]
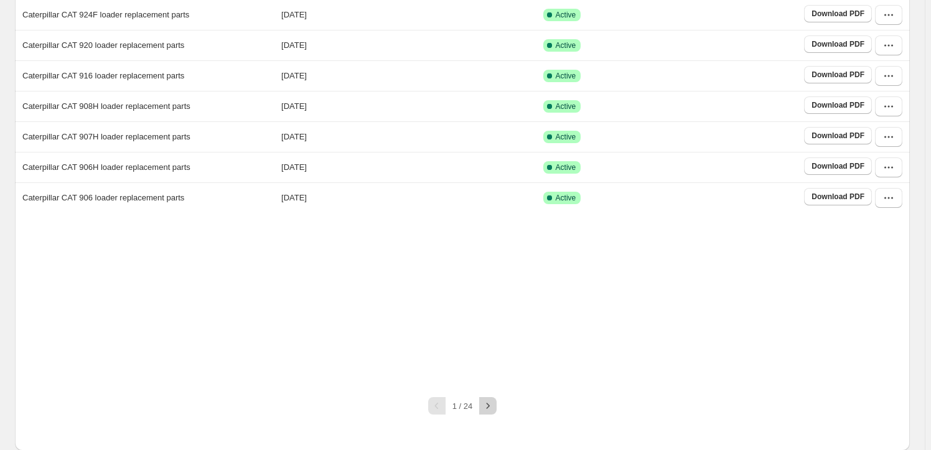
click at [485, 403] on icon "button" at bounding box center [488, 406] width 12 height 12
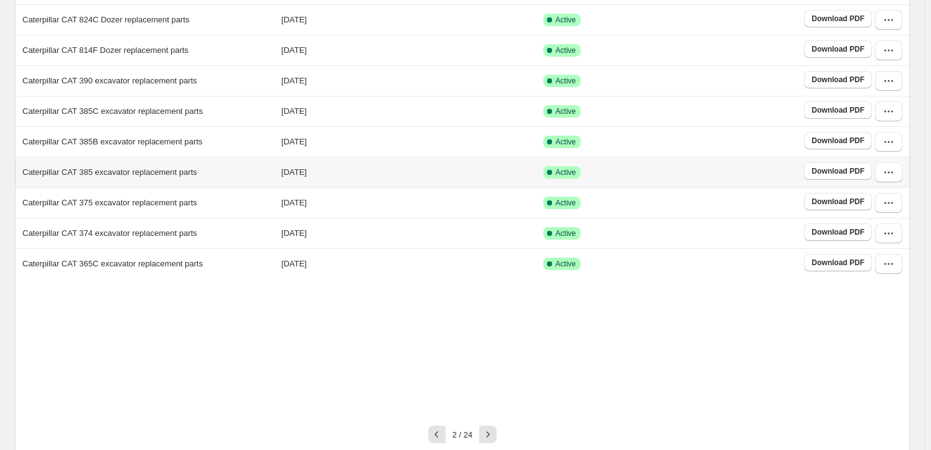
scroll to position [194, 0]
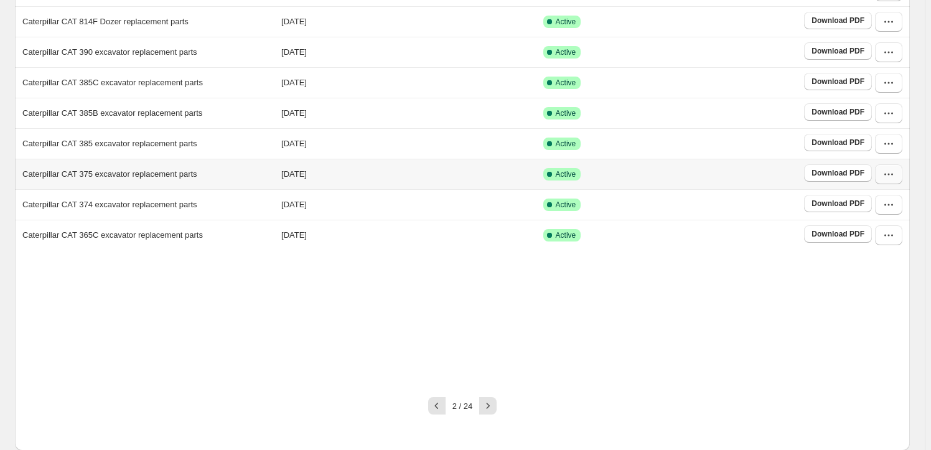
click at [890, 168] on icon "button" at bounding box center [889, 174] width 12 height 12
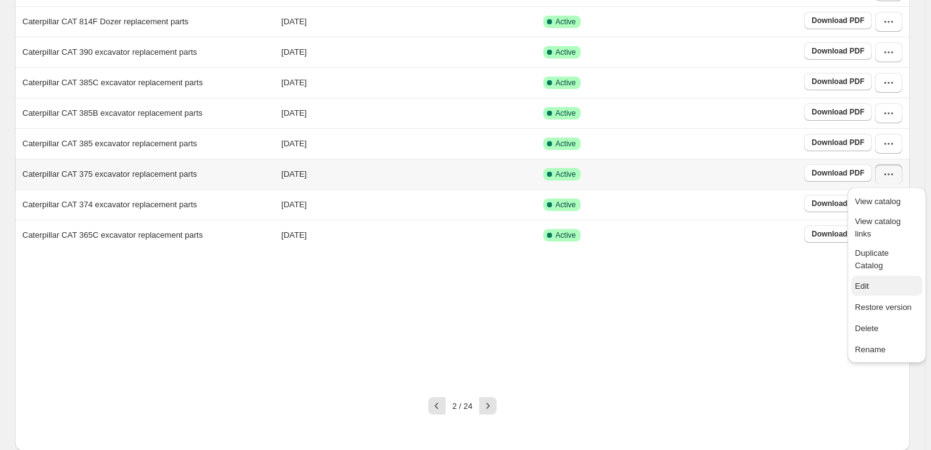
click at [868, 281] on span "Edit" at bounding box center [862, 285] width 14 height 9
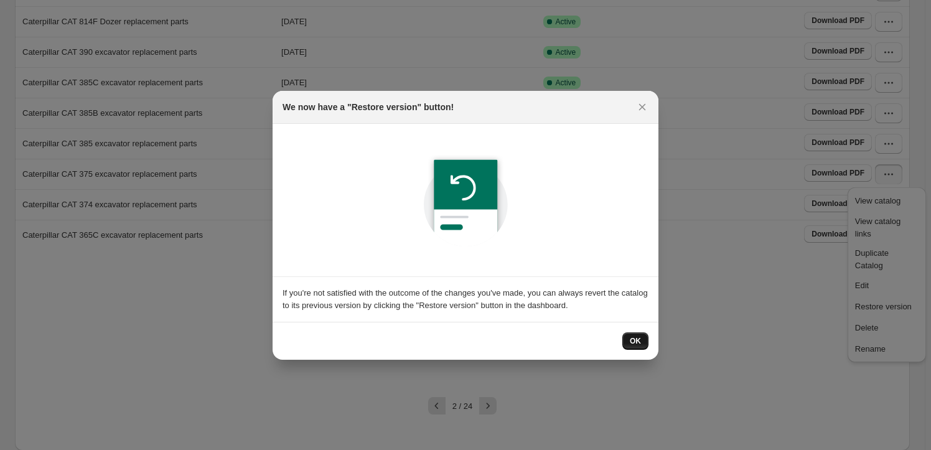
click at [631, 336] on span "OK" at bounding box center [635, 341] width 11 height 10
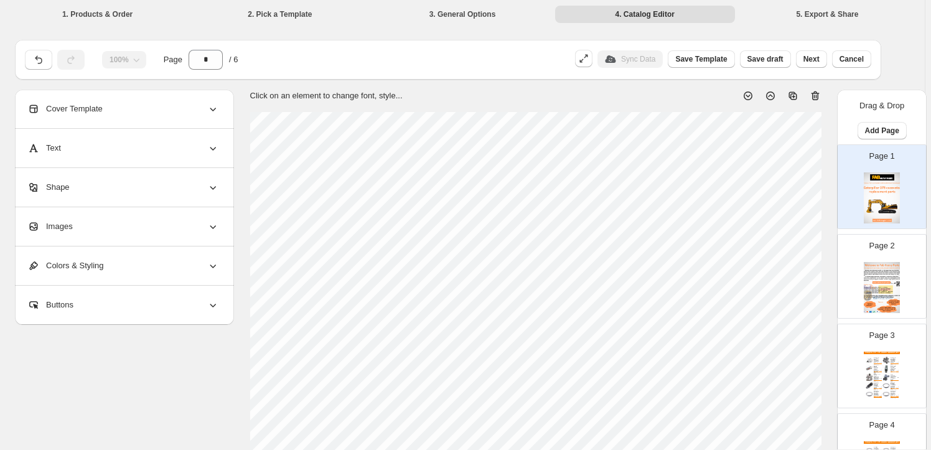
click at [80, 221] on div "Images" at bounding box center [123, 226] width 192 height 39
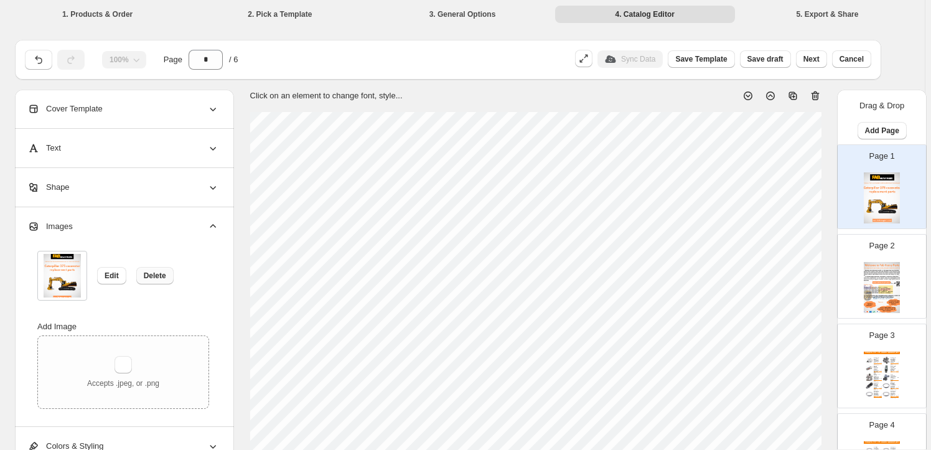
click at [160, 269] on button "Delete" at bounding box center [154, 275] width 37 height 17
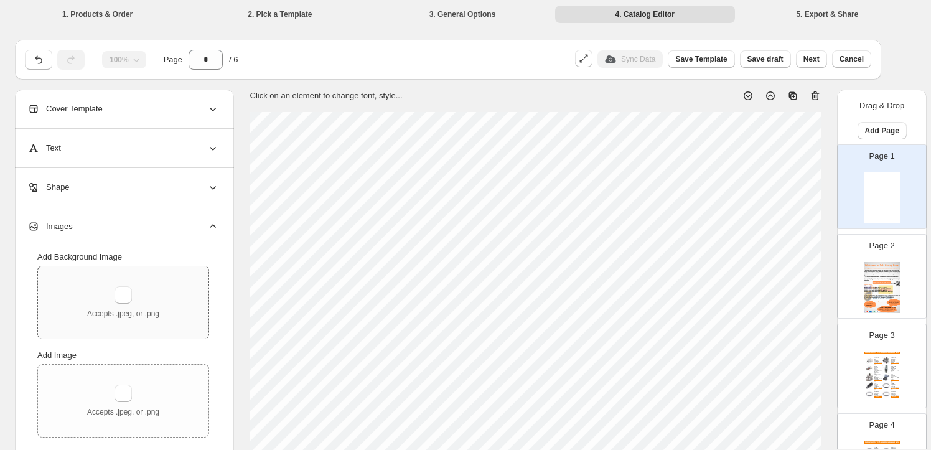
click at [116, 298] on div "Accepts .jpeg, or .png" at bounding box center [123, 302] width 72 height 32
type input "**********"
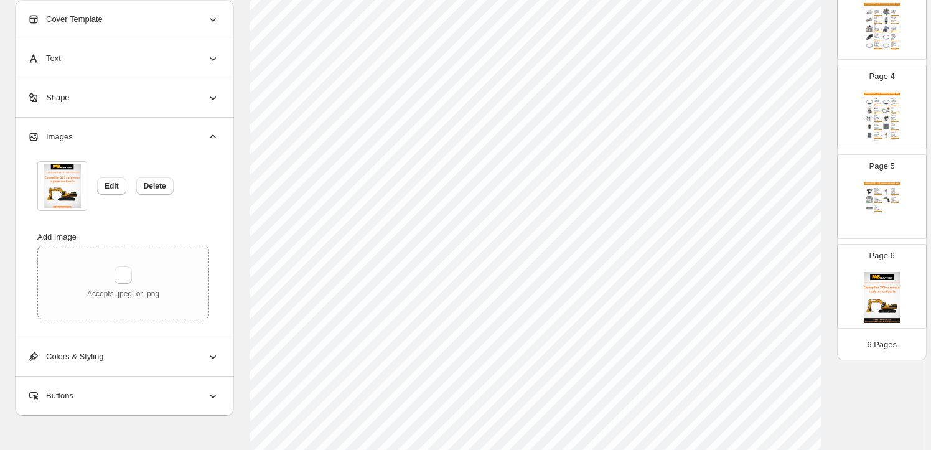
scroll to position [226, 0]
click at [885, 279] on img at bounding box center [882, 297] width 36 height 51
type input "*"
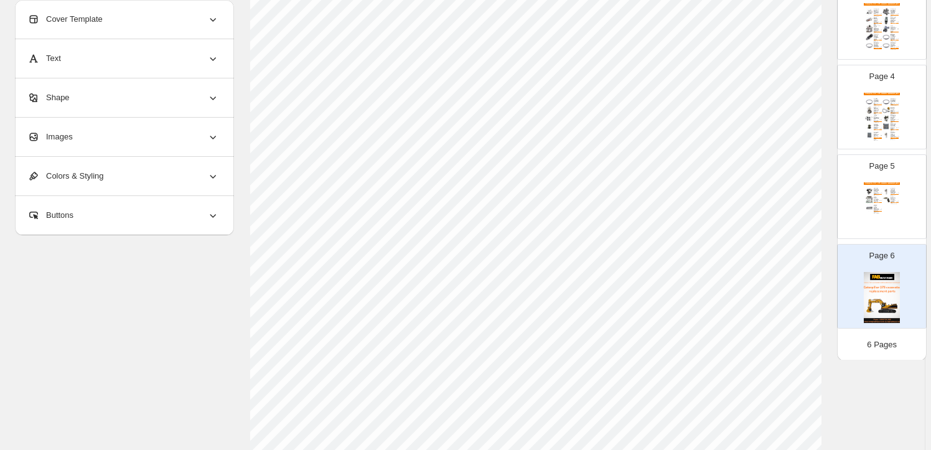
click at [100, 138] on div "Images" at bounding box center [123, 137] width 192 height 39
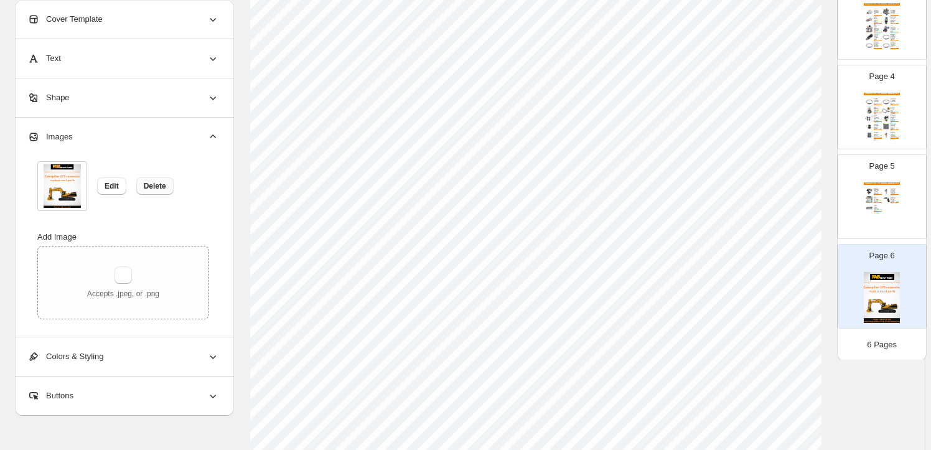
click at [168, 186] on button "Delete" at bounding box center [154, 185] width 37 height 17
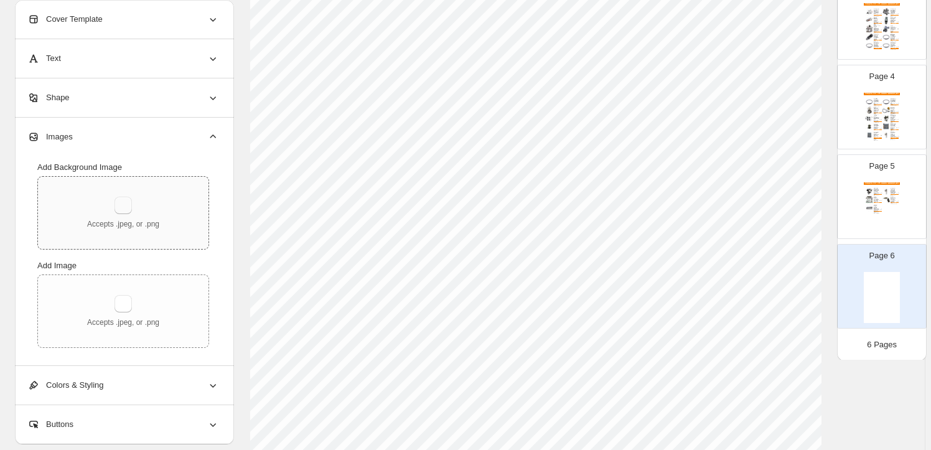
click at [129, 208] on button "button" at bounding box center [123, 205] width 17 height 17
type input "**********"
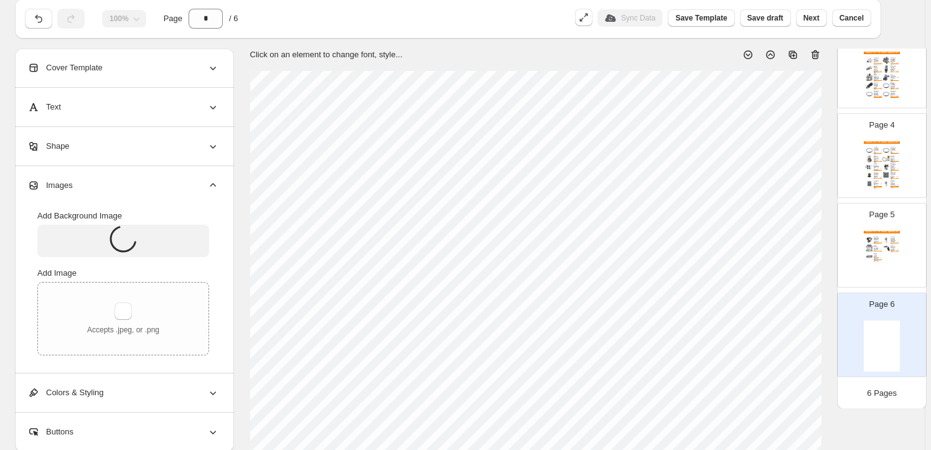
scroll to position [0, 0]
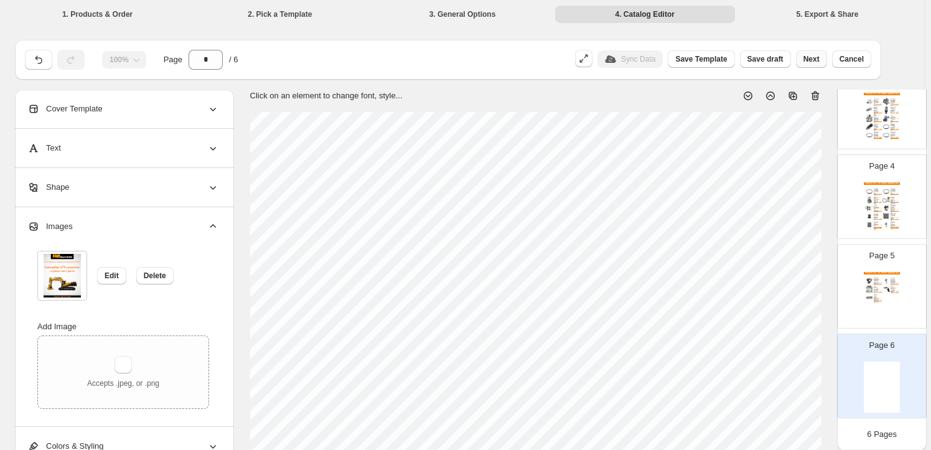
click at [820, 56] on span "Next" at bounding box center [811, 59] width 16 height 10
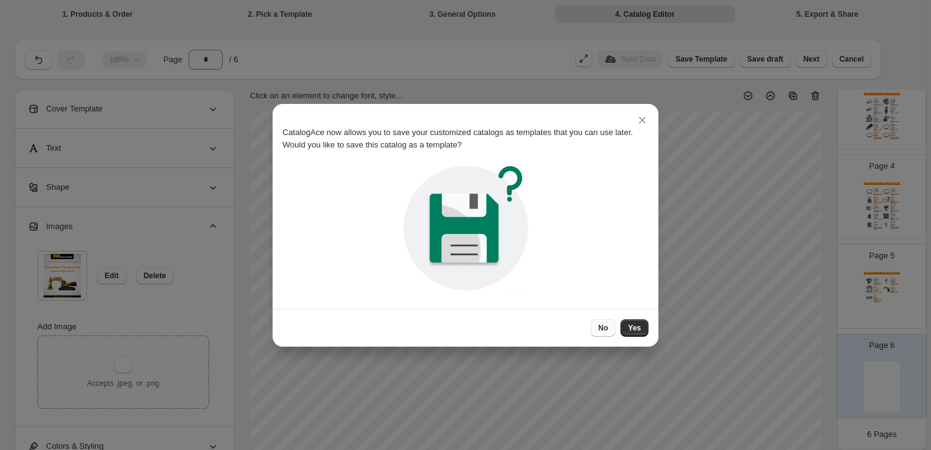
click at [606, 330] on span "No" at bounding box center [603, 328] width 10 height 10
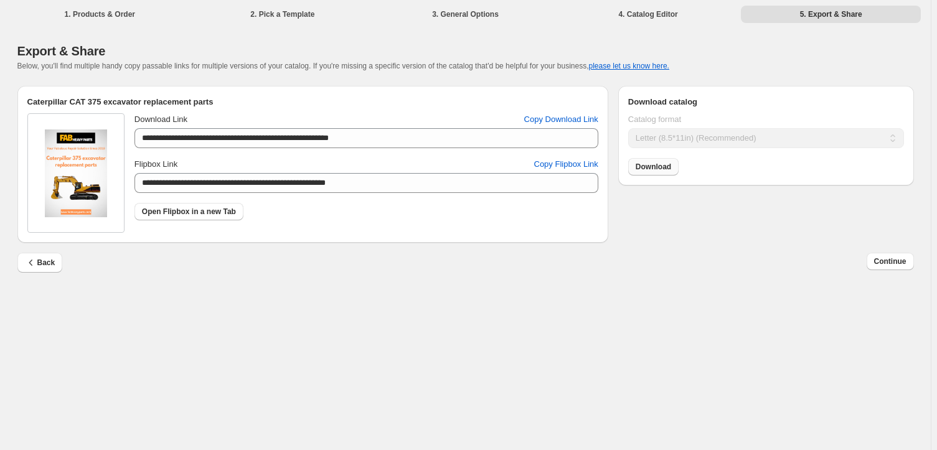
click at [664, 164] on span "Download" at bounding box center [652, 167] width 35 height 10
click at [899, 263] on span "Continue" at bounding box center [890, 261] width 32 height 10
